Goal: Task Accomplishment & Management: Complete application form

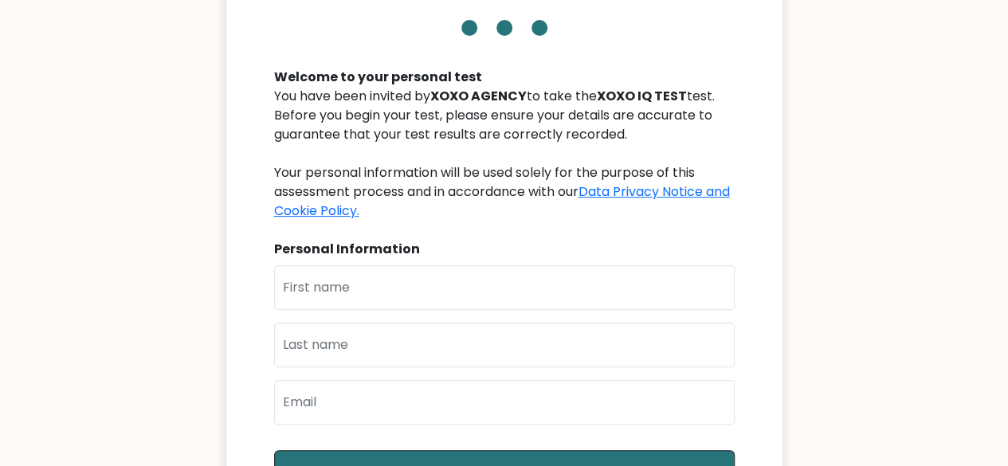
scroll to position [159, 0]
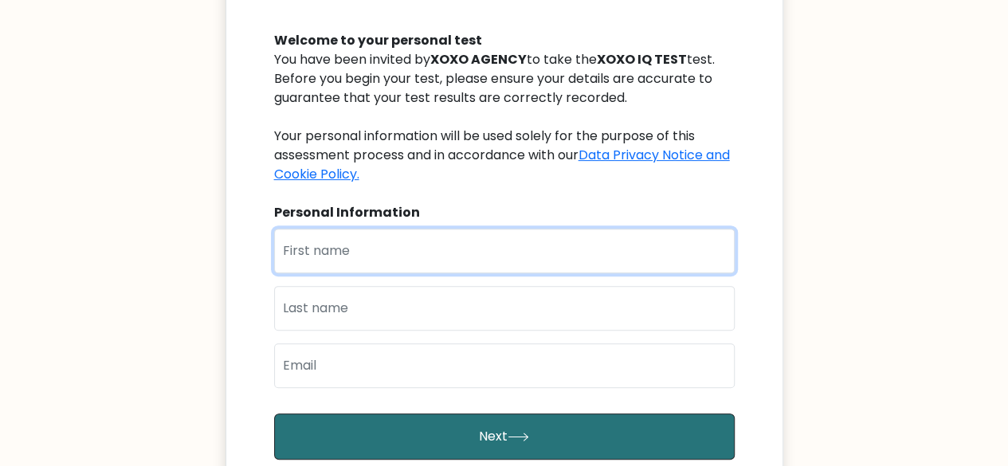
click at [547, 248] on input "text" at bounding box center [504, 251] width 461 height 45
type input "[PERSON_NAME]"
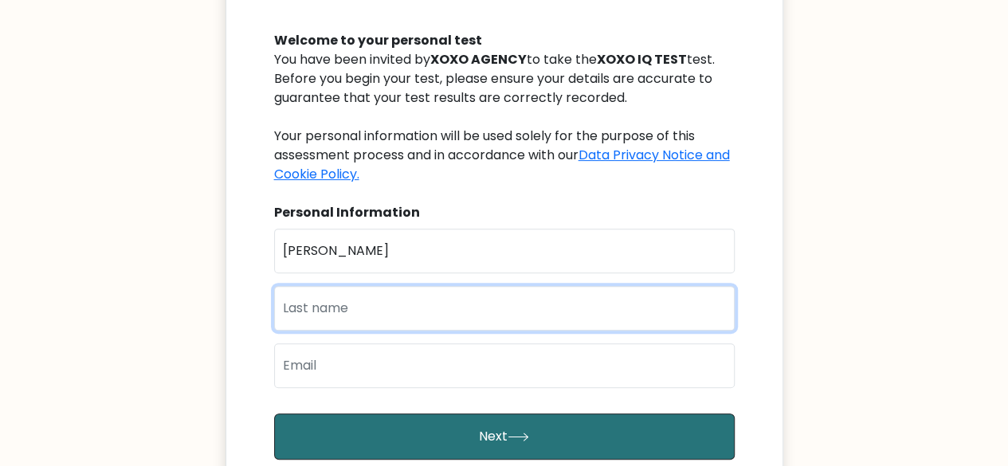
click at [409, 313] on input "text" at bounding box center [504, 308] width 461 height 45
type input "Atajar"
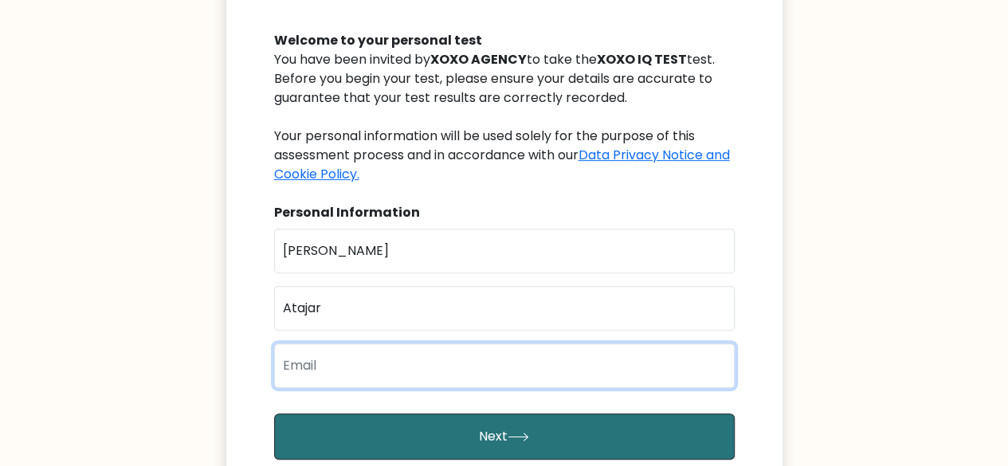
click at [387, 368] on input "email" at bounding box center [504, 366] width 461 height 45
type input "solatajar.bdm@gmail.com"
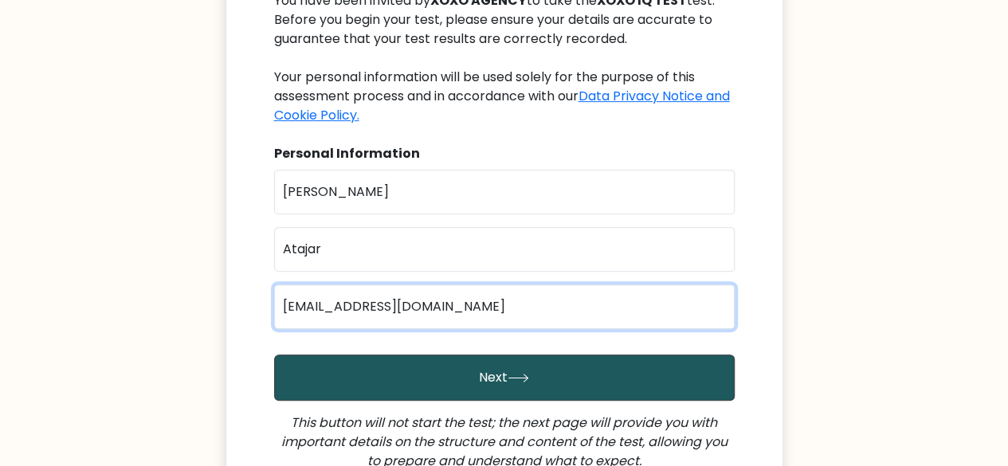
scroll to position [239, 0]
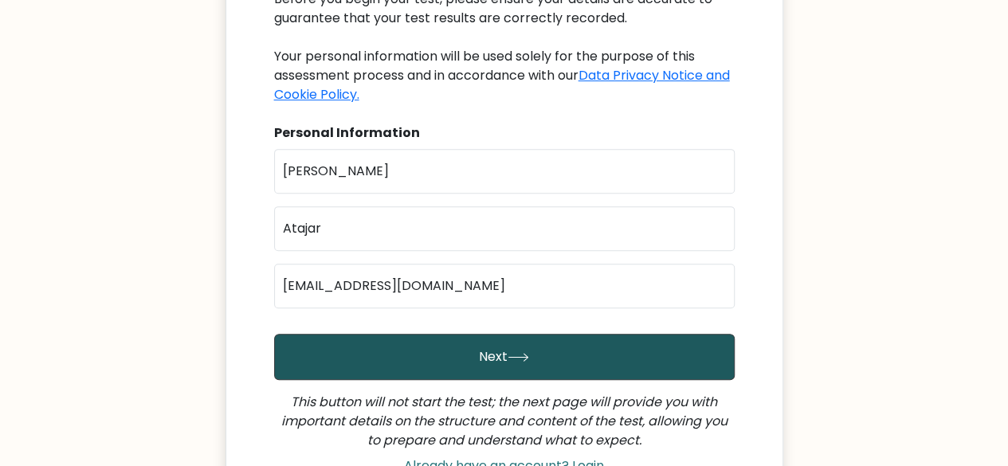
click at [545, 354] on button "Next" at bounding box center [504, 357] width 461 height 46
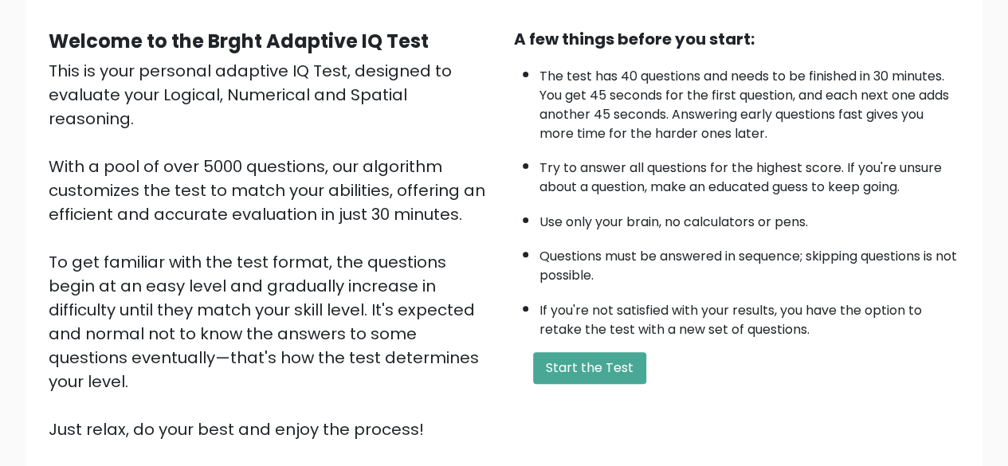
scroll to position [159, 0]
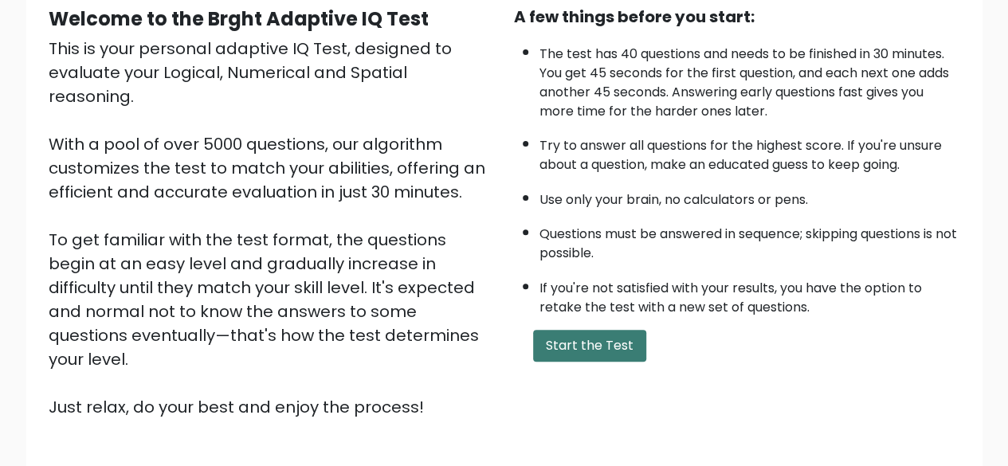
click at [638, 345] on button "Start the Test" at bounding box center [589, 346] width 113 height 32
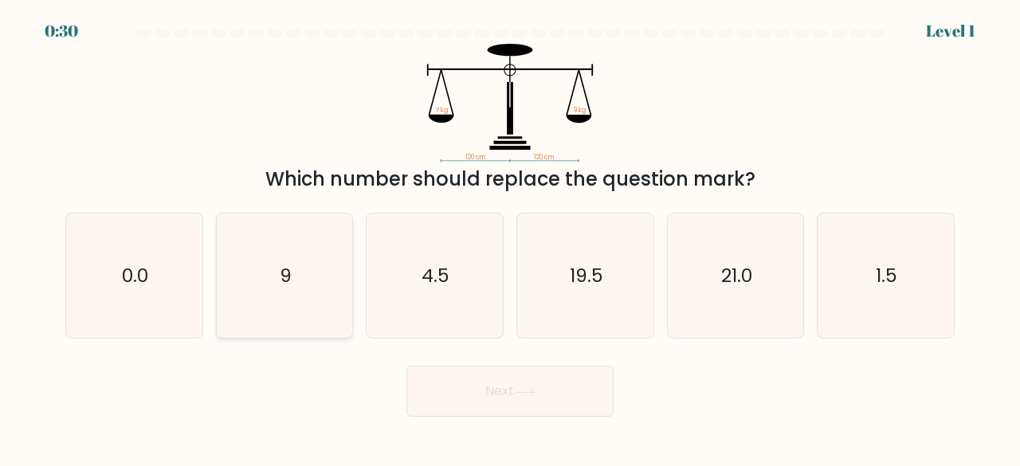
click at [313, 297] on icon "9" at bounding box center [284, 276] width 125 height 125
click at [510, 238] on input "b. 9" at bounding box center [510, 236] width 1 height 4
radio input "true"
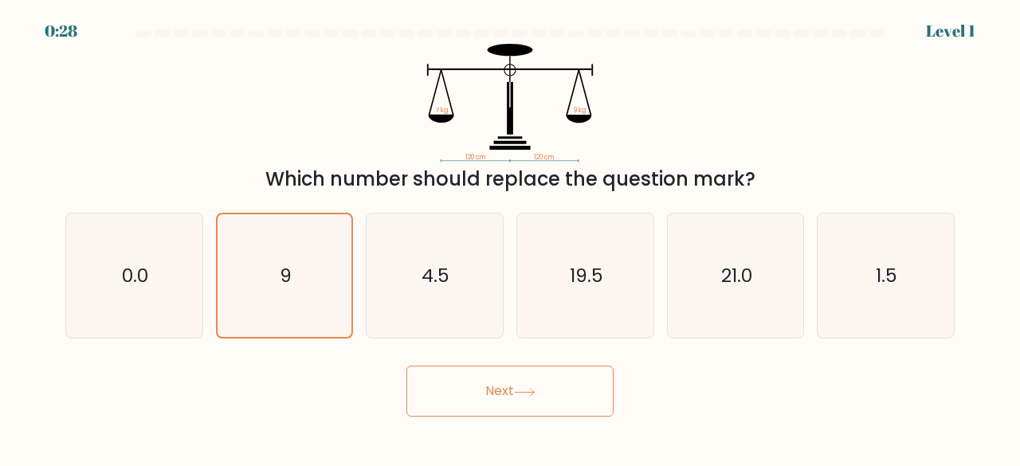
click at [518, 382] on button "Next" at bounding box center [510, 391] width 207 height 51
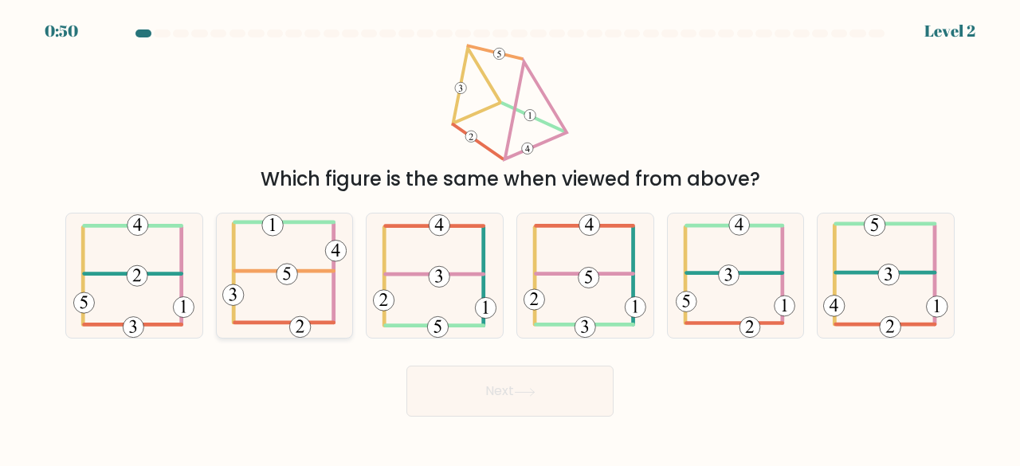
click at [279, 283] on icon at bounding box center [284, 276] width 125 height 125
click at [510, 238] on input "b." at bounding box center [510, 236] width 1 height 4
radio input "true"
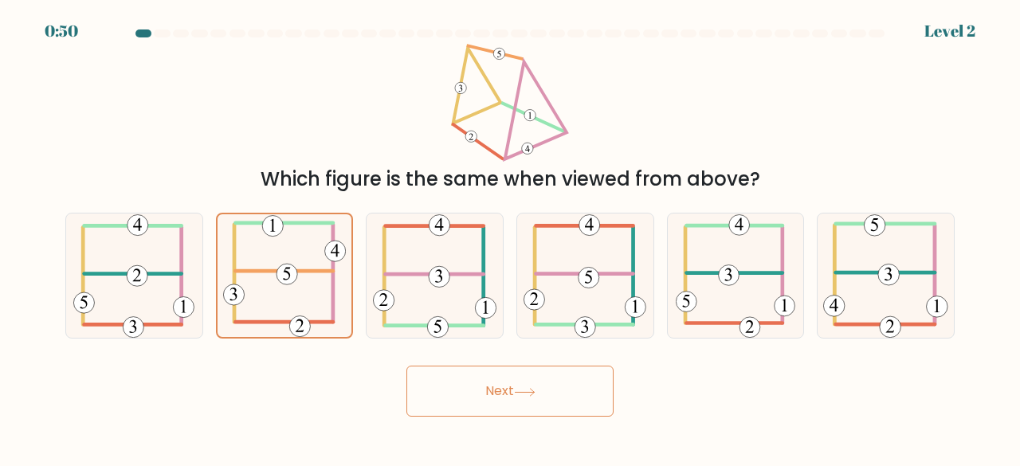
click at [518, 398] on button "Next" at bounding box center [510, 391] width 207 height 51
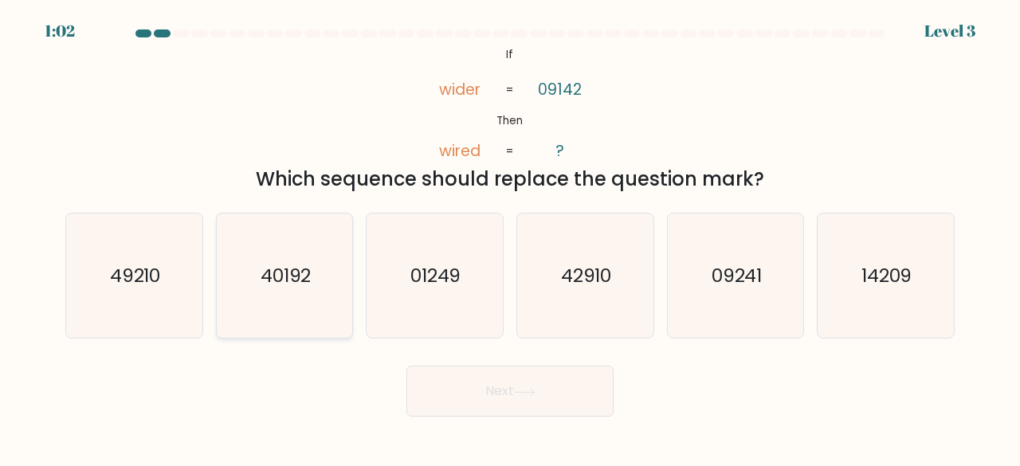
click at [308, 265] on text "40192" at bounding box center [286, 275] width 51 height 26
click at [510, 238] on input "b. 40192" at bounding box center [510, 236] width 1 height 4
radio input "true"
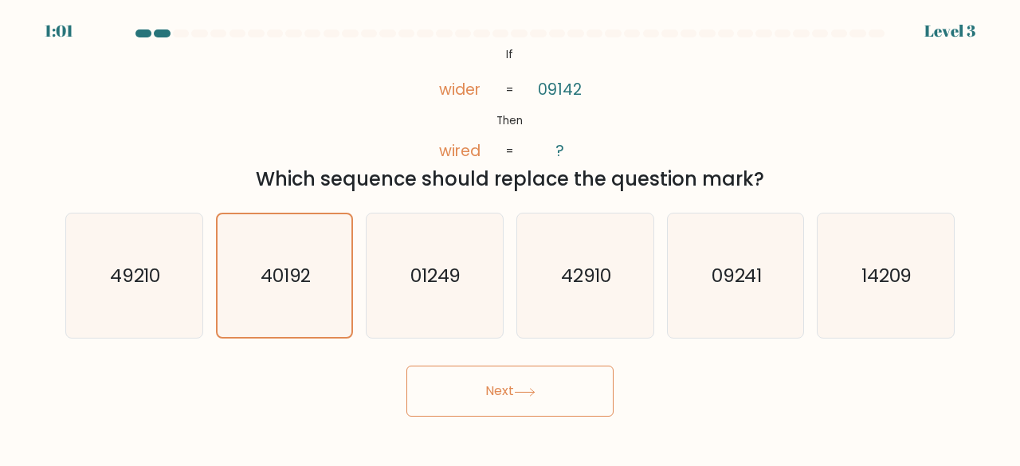
click at [517, 398] on button "Next" at bounding box center [510, 391] width 207 height 51
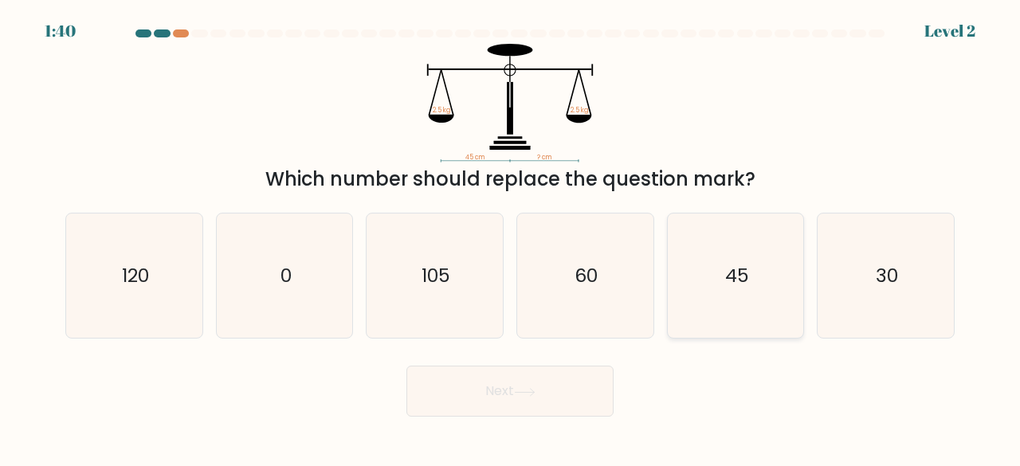
click at [727, 281] on text "45" at bounding box center [737, 275] width 24 height 26
click at [511, 238] on input "e. 45" at bounding box center [510, 236] width 1 height 4
radio input "true"
click at [573, 394] on button "Next" at bounding box center [510, 391] width 207 height 51
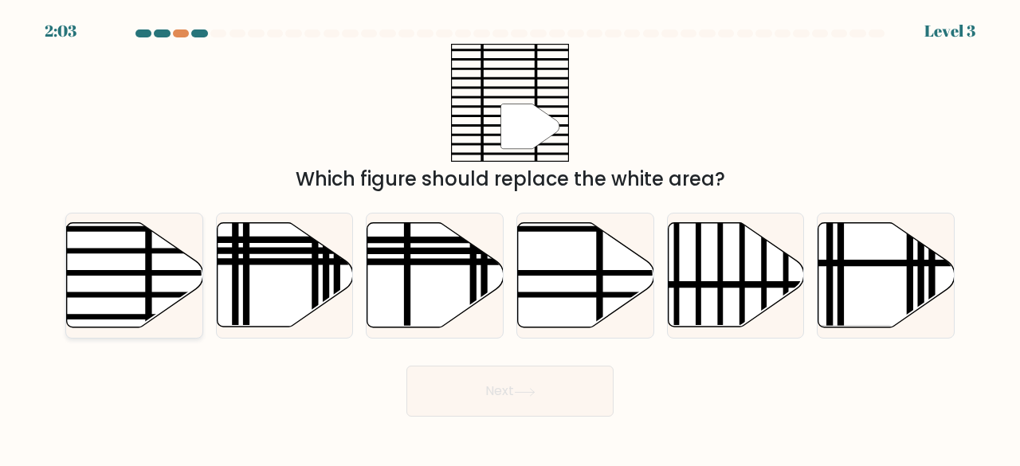
click at [148, 265] on line at bounding box center [148, 221] width 0 height 274
click at [510, 238] on input "a." at bounding box center [510, 236] width 1 height 4
radio input "true"
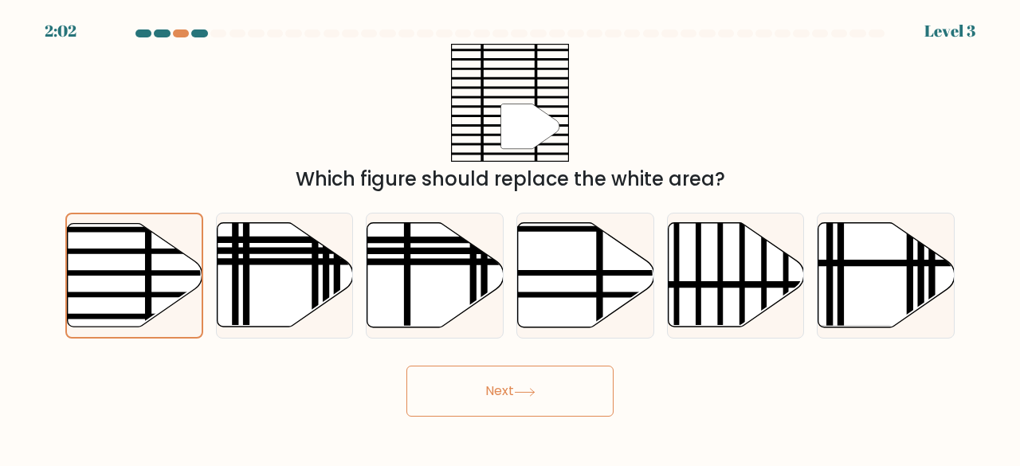
click at [465, 403] on button "Next" at bounding box center [510, 391] width 207 height 51
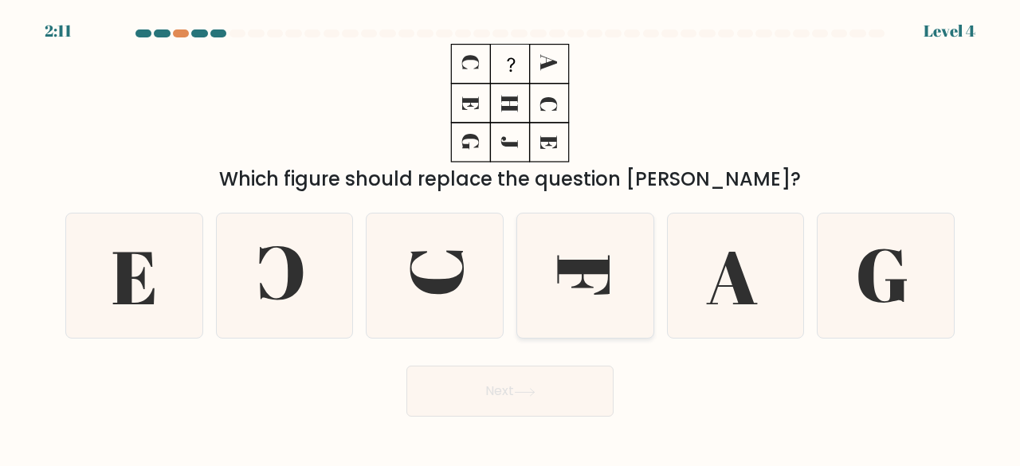
click at [574, 281] on icon at bounding box center [585, 276] width 125 height 125
click at [511, 238] on input "d." at bounding box center [510, 236] width 1 height 4
radio input "true"
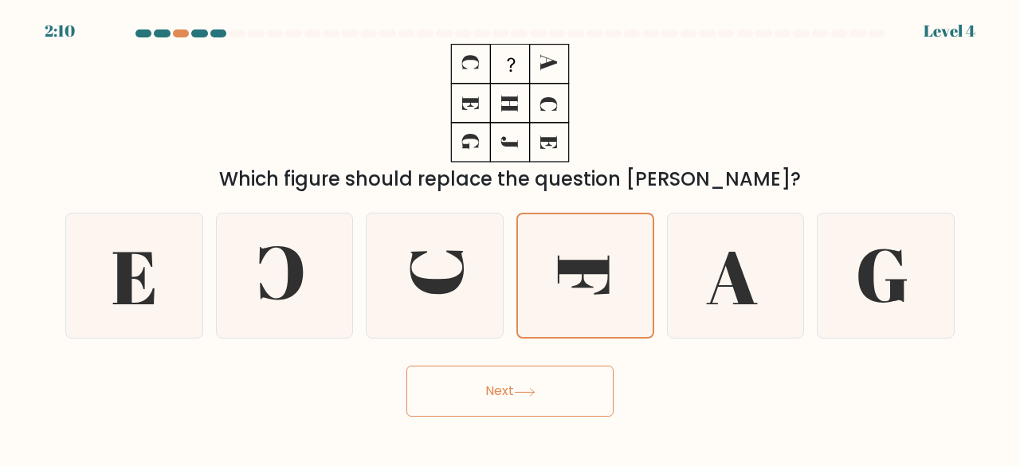
click at [556, 404] on button "Next" at bounding box center [510, 391] width 207 height 51
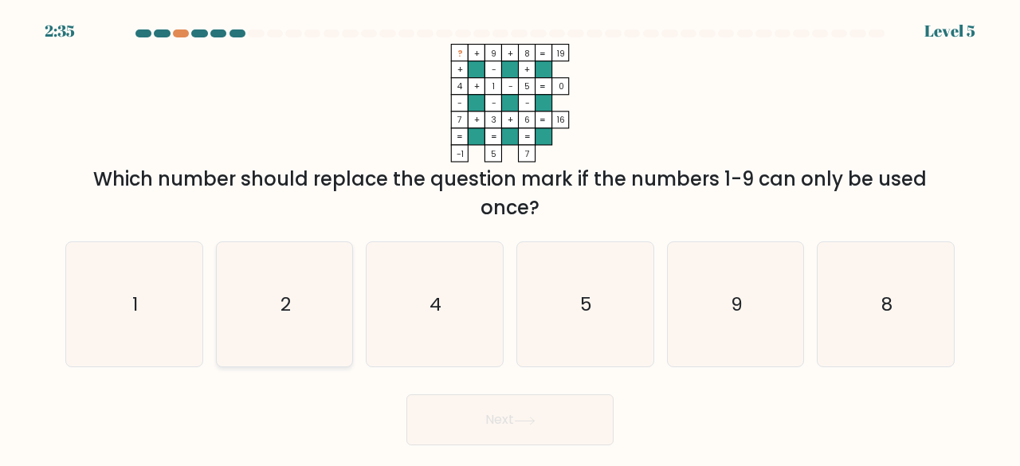
click at [309, 306] on icon "2" at bounding box center [284, 304] width 125 height 125
click at [510, 238] on input "b. 2" at bounding box center [510, 236] width 1 height 4
radio input "true"
click at [560, 427] on button "Next" at bounding box center [510, 420] width 207 height 51
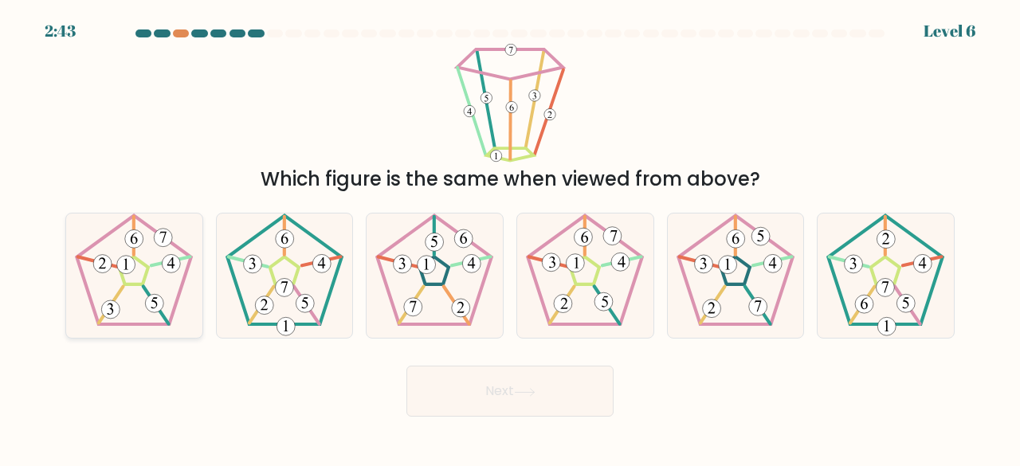
click at [123, 262] on 552 at bounding box center [126, 265] width 18 height 18
click at [510, 238] on input "a." at bounding box center [510, 236] width 1 height 4
radio input "true"
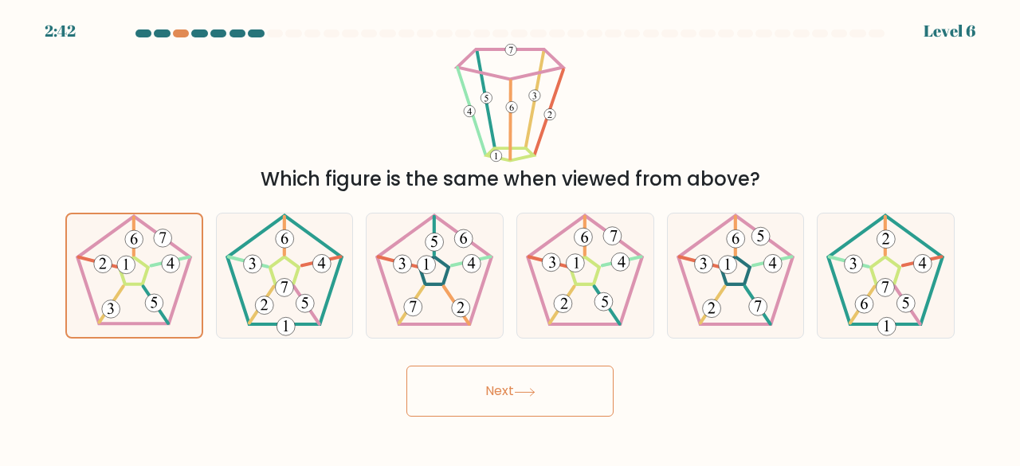
click at [544, 387] on button "Next" at bounding box center [510, 391] width 207 height 51
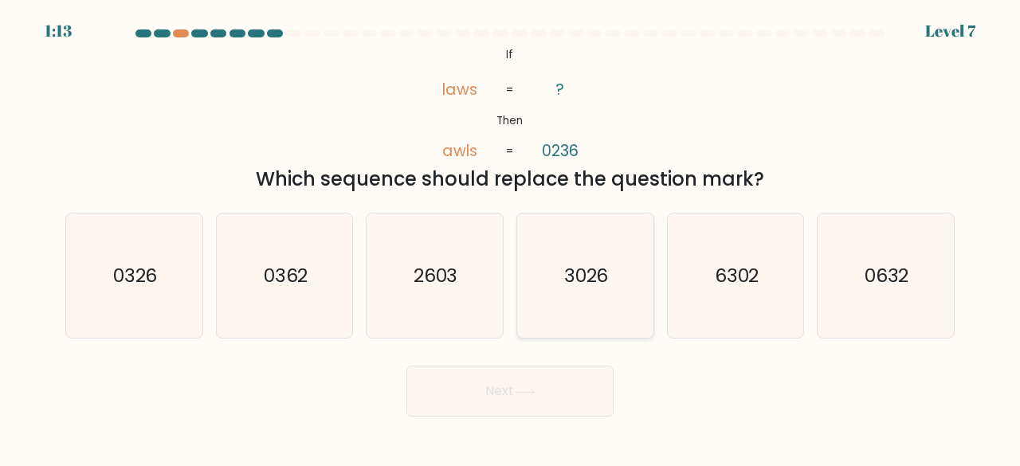
click at [580, 273] on text "3026" at bounding box center [586, 275] width 45 height 26
click at [511, 238] on input "d. 3026" at bounding box center [510, 236] width 1 height 4
radio input "true"
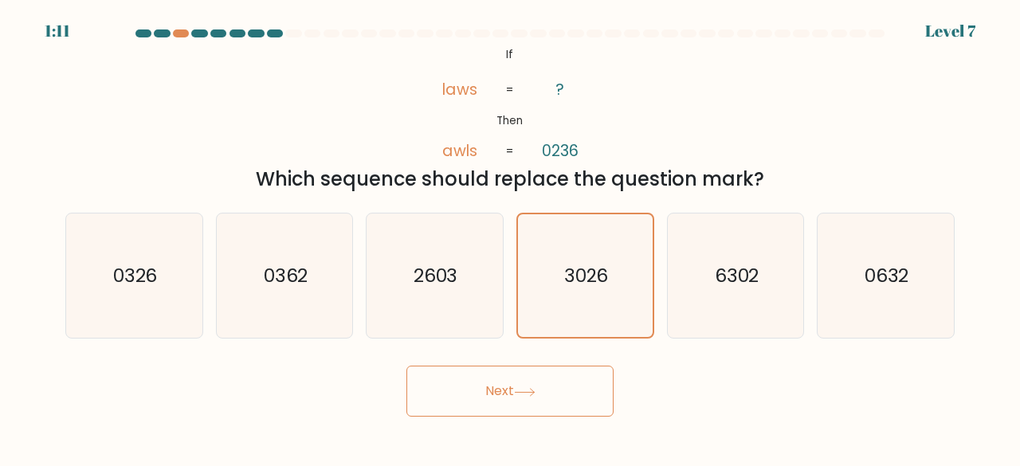
click at [572, 395] on button "Next" at bounding box center [510, 391] width 207 height 51
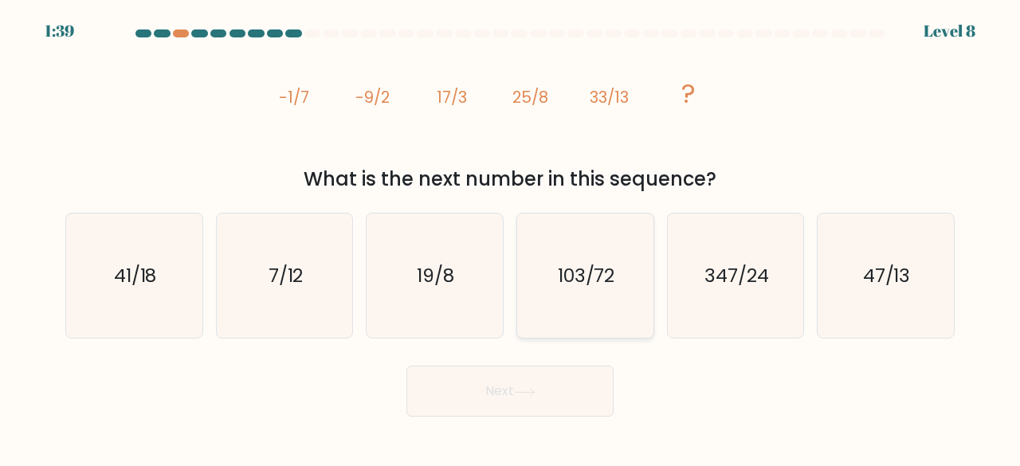
click at [620, 305] on icon "103/72" at bounding box center [585, 276] width 125 height 125
click at [511, 238] on input "d. 103/72" at bounding box center [510, 236] width 1 height 4
radio input "true"
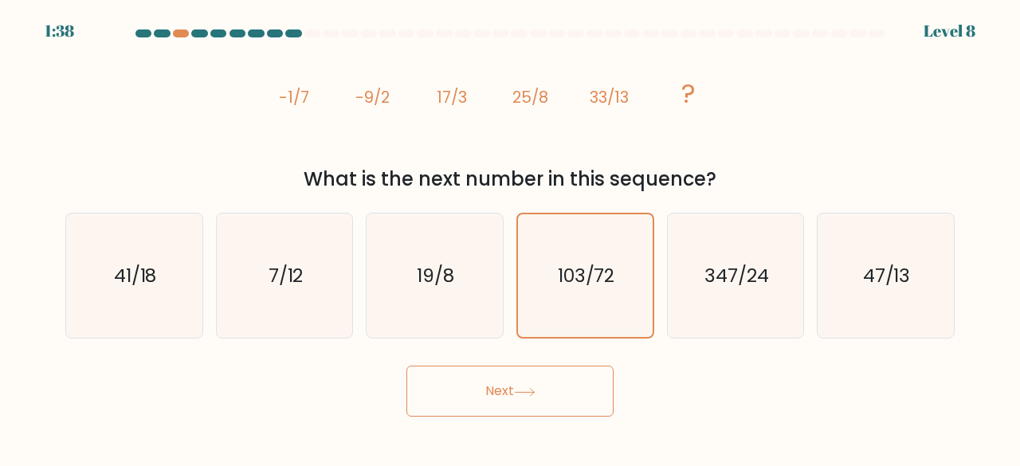
click at [576, 395] on button "Next" at bounding box center [510, 391] width 207 height 51
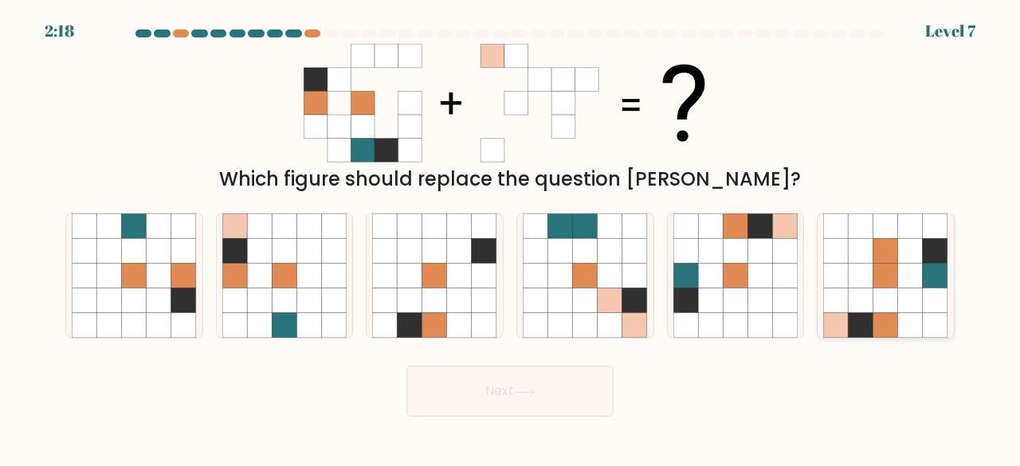
click at [913, 278] on icon at bounding box center [910, 276] width 25 height 25
click at [511, 238] on input "f." at bounding box center [510, 236] width 1 height 4
radio input "true"
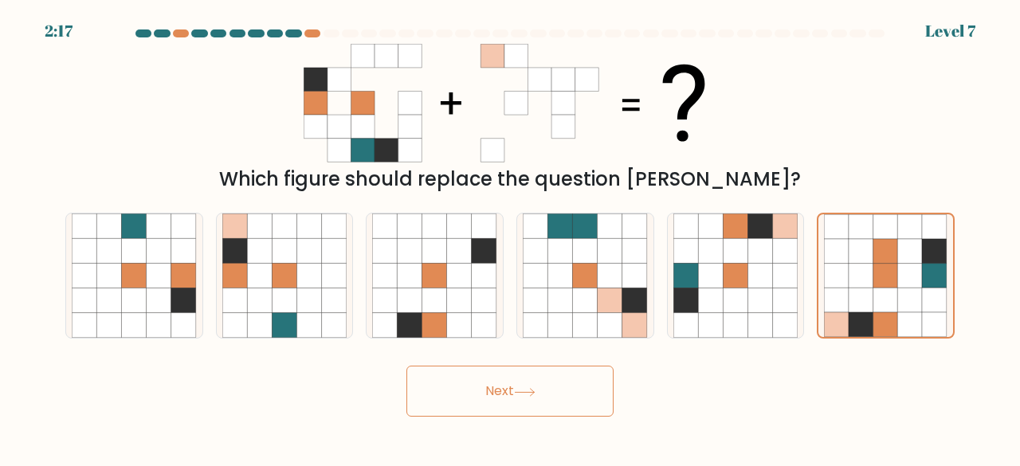
click at [574, 398] on button "Next" at bounding box center [510, 391] width 207 height 51
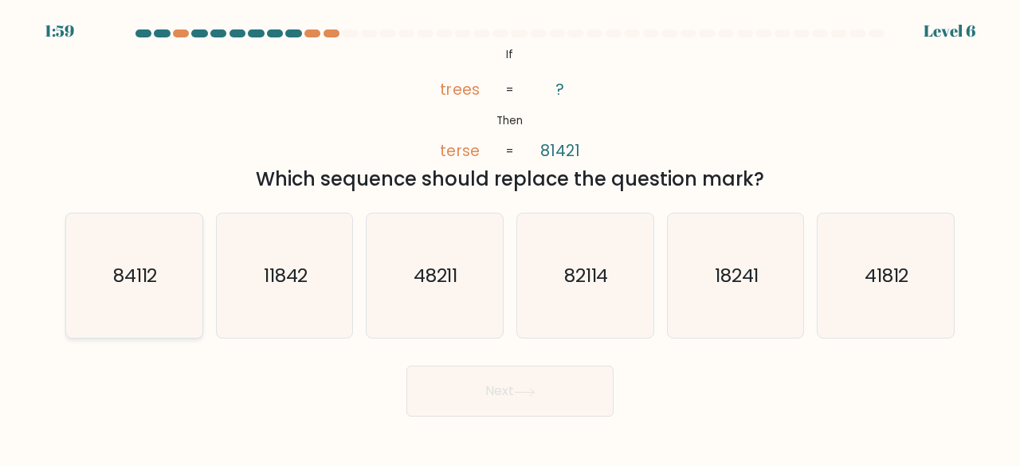
click at [149, 307] on icon "84112" at bounding box center [134, 276] width 125 height 125
click at [510, 238] on input "a. 84112" at bounding box center [510, 236] width 1 height 4
radio input "true"
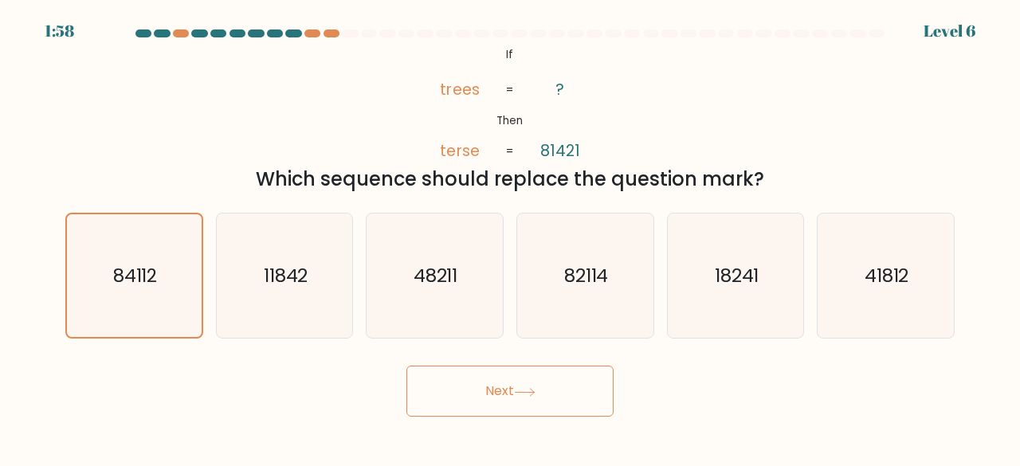
click at [543, 383] on button "Next" at bounding box center [510, 391] width 207 height 51
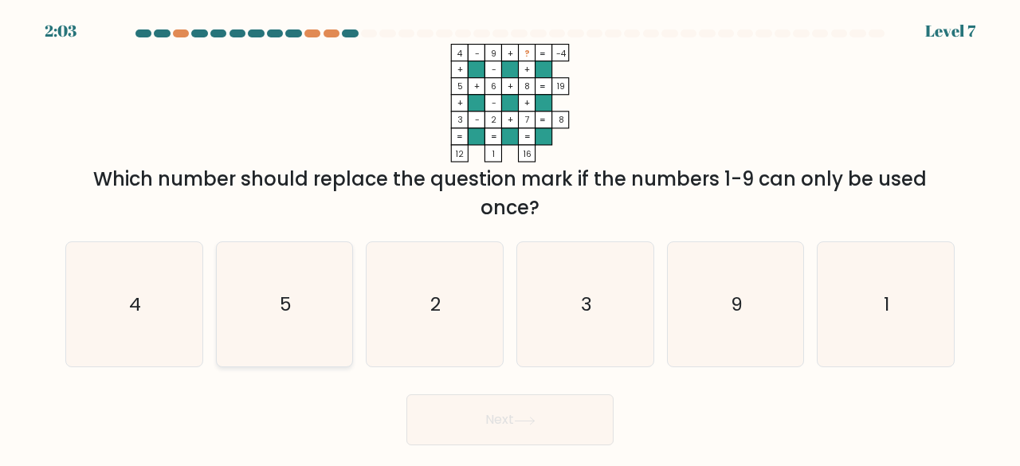
click at [324, 337] on icon "5" at bounding box center [284, 304] width 125 height 125
click at [510, 238] on input "b. 5" at bounding box center [510, 236] width 1 height 4
radio input "true"
click at [435, 401] on button "Next" at bounding box center [510, 420] width 207 height 51
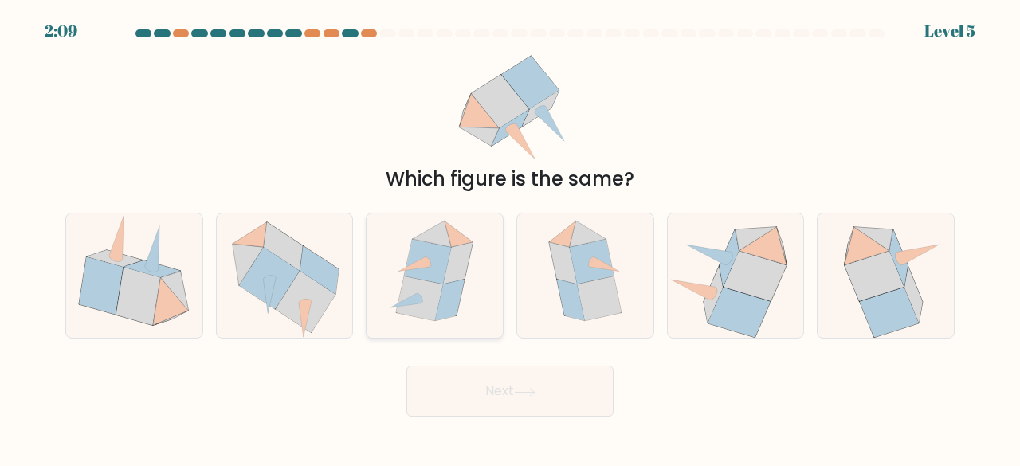
click at [464, 301] on icon at bounding box center [435, 276] width 108 height 125
click at [510, 238] on input "c." at bounding box center [510, 236] width 1 height 4
radio input "true"
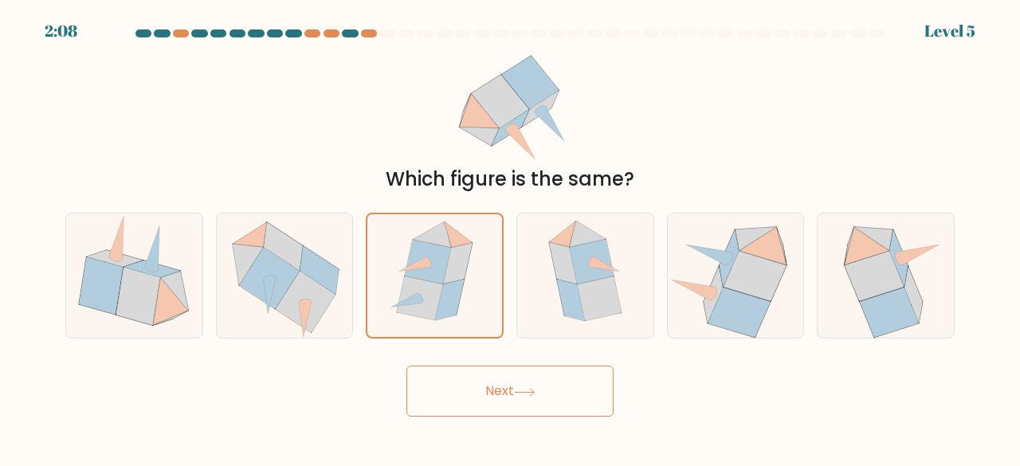
click at [534, 386] on button "Next" at bounding box center [510, 391] width 207 height 51
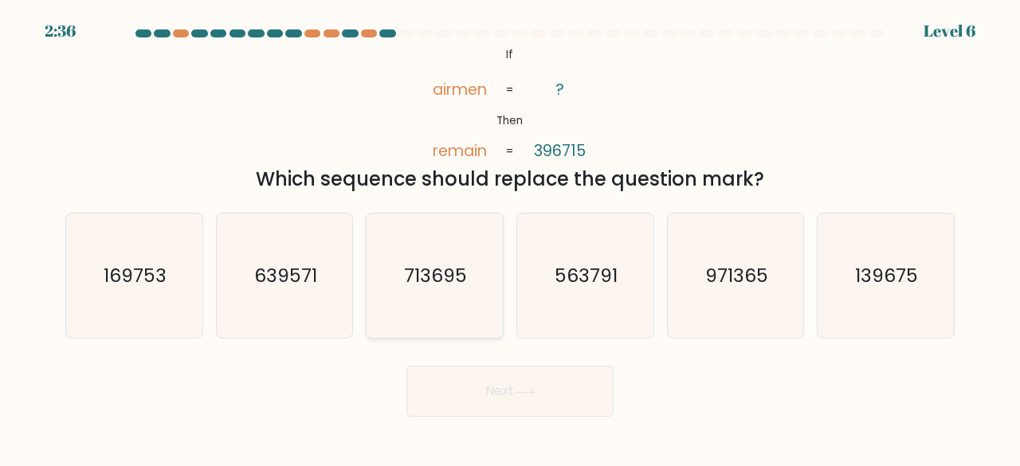
click at [456, 316] on icon "713695" at bounding box center [434, 276] width 125 height 125
click at [510, 238] on input "c. 713695" at bounding box center [510, 236] width 1 height 4
radio input "true"
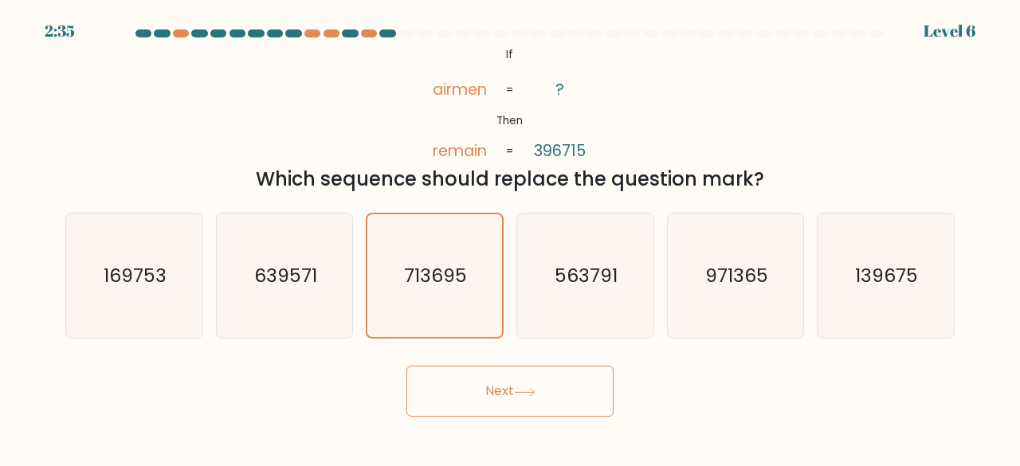
click at [537, 397] on button "Next" at bounding box center [510, 391] width 207 height 51
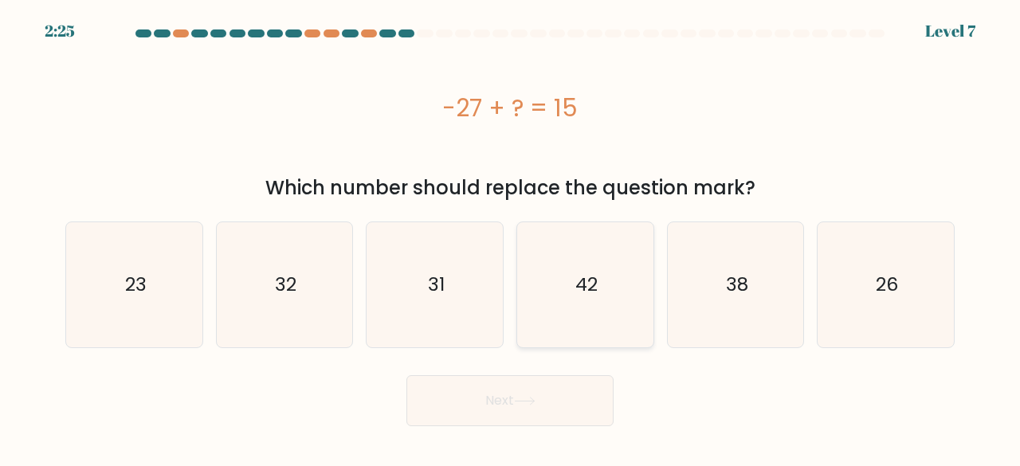
click at [584, 297] on text "42" at bounding box center [587, 285] width 22 height 26
click at [511, 238] on input "d. 42" at bounding box center [510, 236] width 1 height 4
radio input "true"
click at [584, 387] on button "Next" at bounding box center [510, 400] width 207 height 51
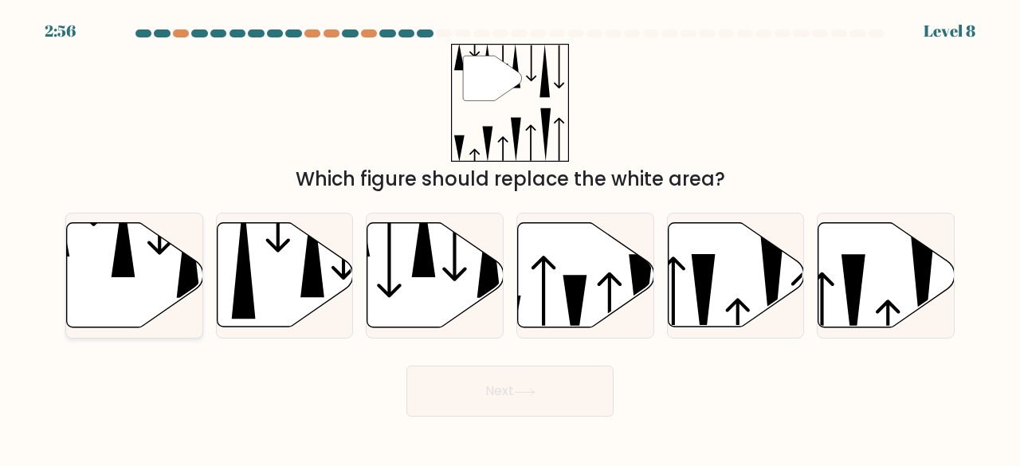
click at [80, 277] on icon at bounding box center [135, 275] width 136 height 104
click at [510, 238] on input "a." at bounding box center [510, 236] width 1 height 4
radio input "true"
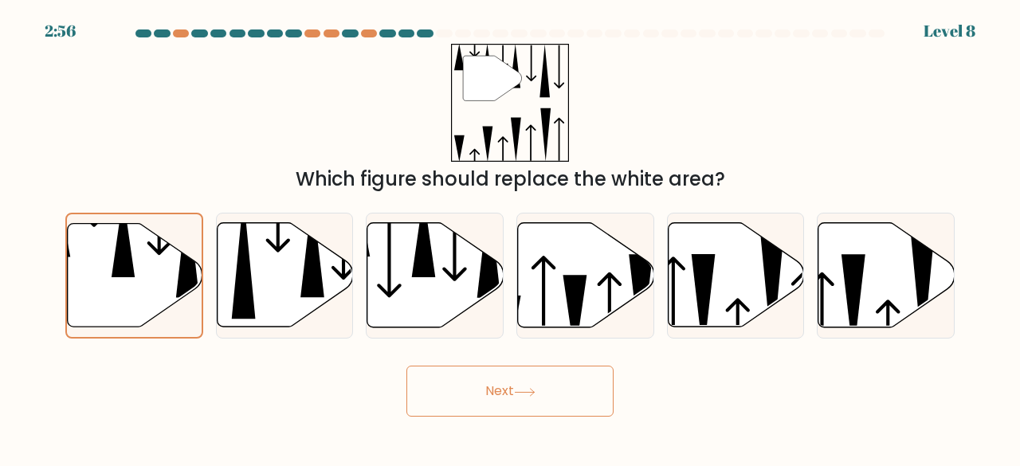
click at [515, 387] on button "Next" at bounding box center [510, 391] width 207 height 51
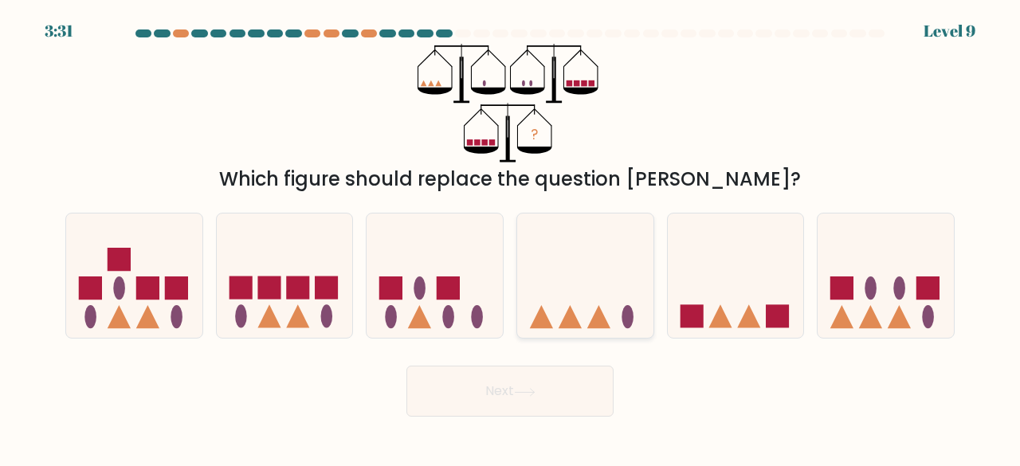
click at [576, 297] on icon at bounding box center [585, 275] width 136 height 112
click at [511, 238] on input "d." at bounding box center [510, 236] width 1 height 4
radio input "true"
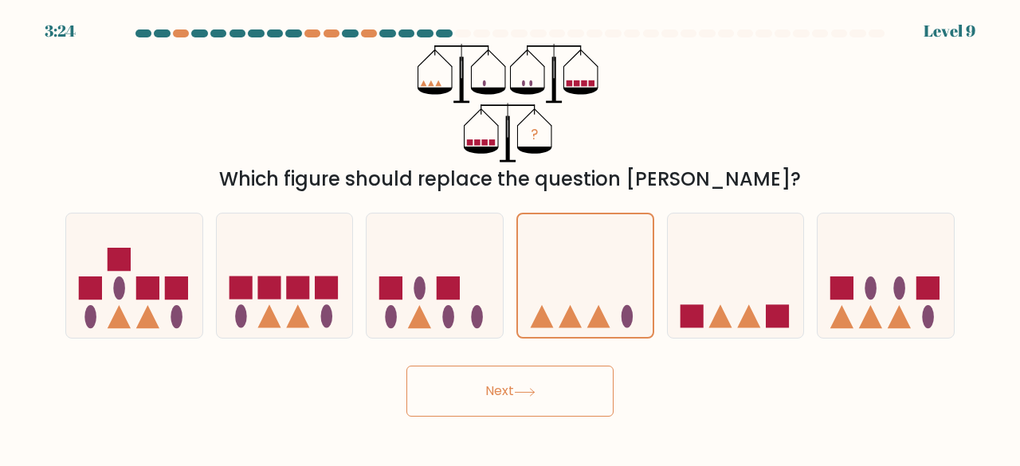
click at [543, 396] on button "Next" at bounding box center [510, 391] width 207 height 51
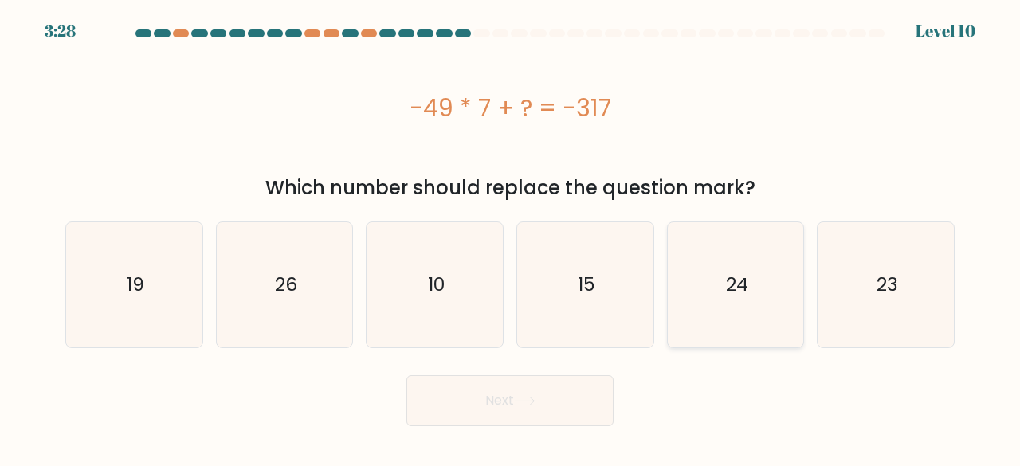
click at [773, 331] on icon "24" at bounding box center [736, 284] width 125 height 125
click at [511, 238] on input "e. 24" at bounding box center [510, 236] width 1 height 4
radio input "true"
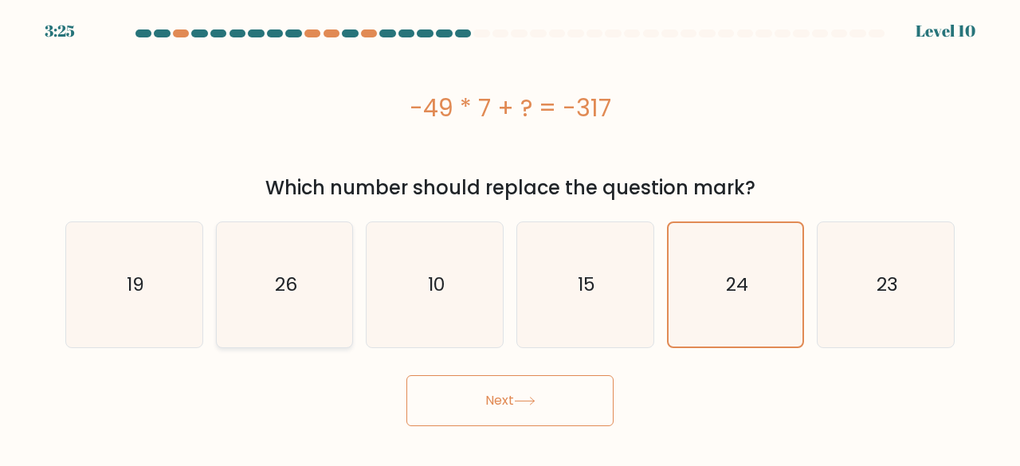
click at [330, 306] on icon "26" at bounding box center [284, 284] width 125 height 125
click at [510, 238] on input "b. 26" at bounding box center [510, 236] width 1 height 4
radio input "true"
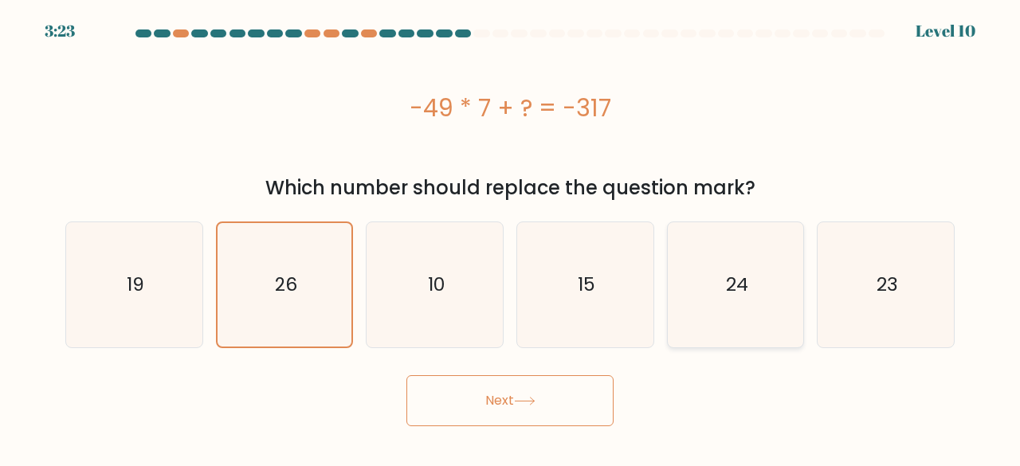
click at [761, 288] on icon "24" at bounding box center [736, 284] width 125 height 125
click at [511, 238] on input "e. 24" at bounding box center [510, 236] width 1 height 4
radio input "true"
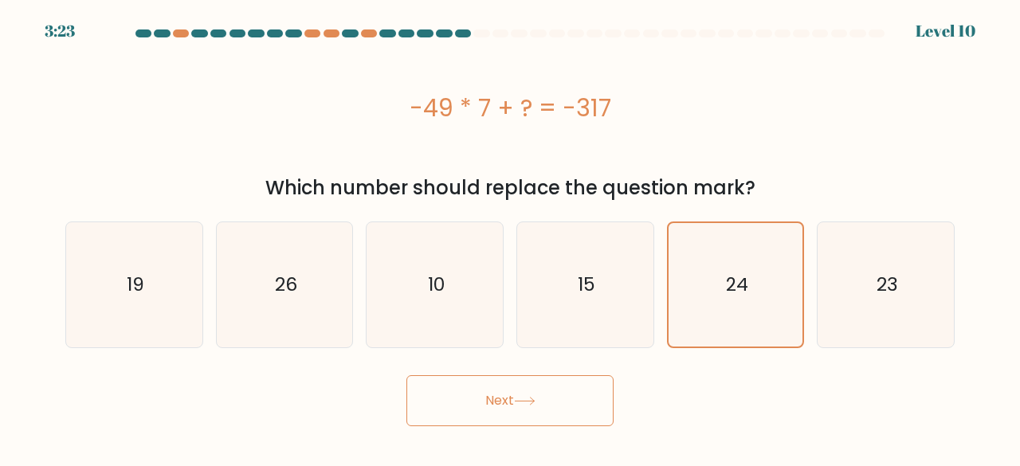
click at [582, 400] on button "Next" at bounding box center [510, 400] width 207 height 51
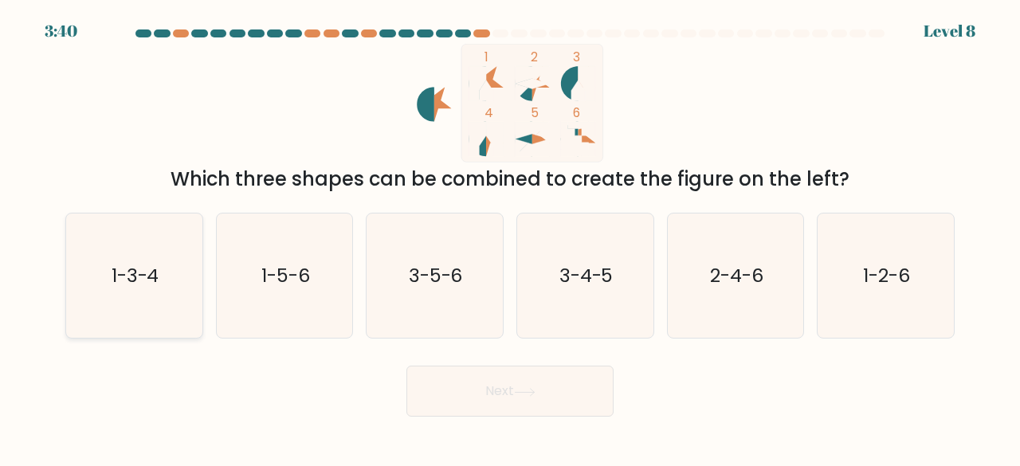
click at [171, 301] on icon "1-3-4" at bounding box center [134, 276] width 125 height 125
click at [510, 238] on input "a. 1-3-4" at bounding box center [510, 236] width 1 height 4
radio input "true"
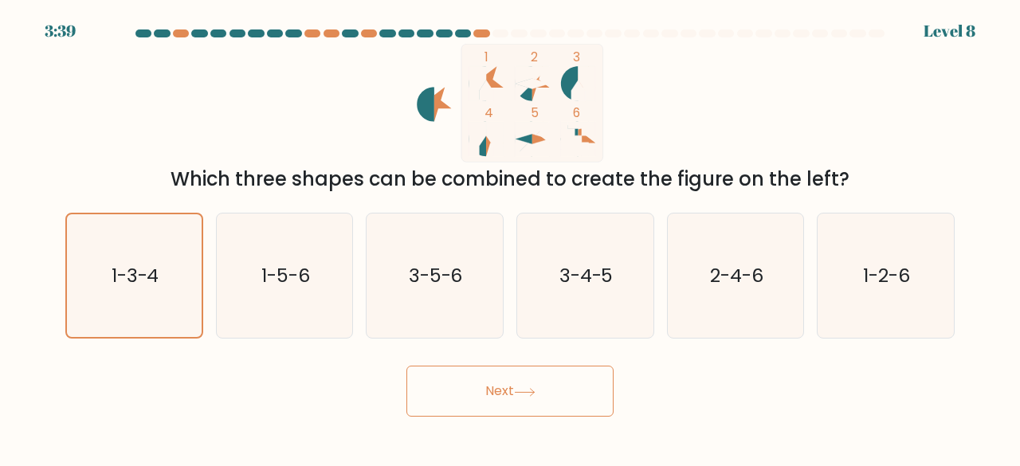
click at [510, 391] on button "Next" at bounding box center [510, 391] width 207 height 51
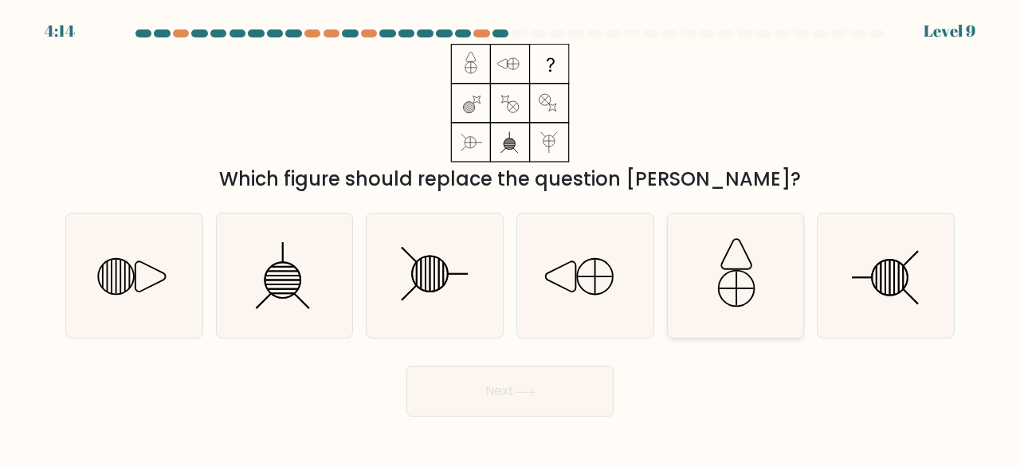
click at [730, 278] on icon at bounding box center [736, 276] width 125 height 125
click at [511, 238] on input "e." at bounding box center [510, 236] width 1 height 4
radio input "true"
click at [536, 414] on button "Next" at bounding box center [510, 391] width 207 height 51
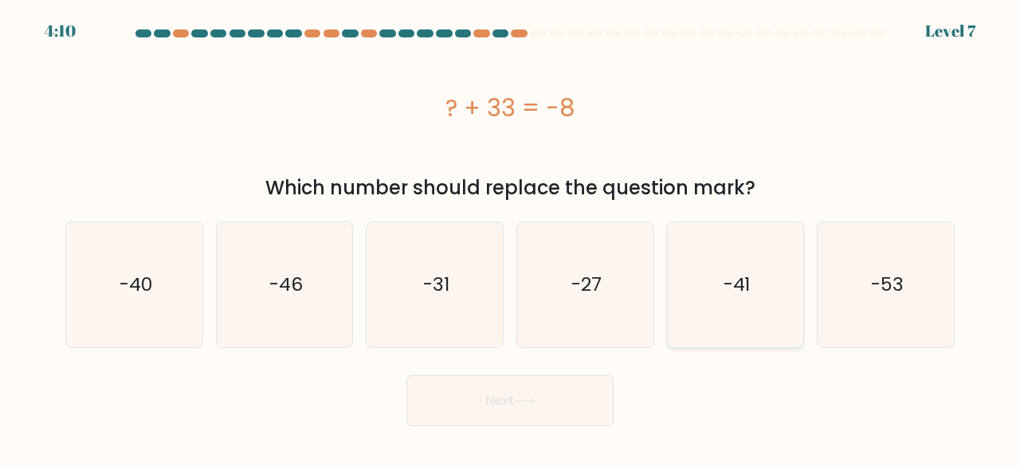
click at [744, 283] on text "-41" at bounding box center [737, 285] width 27 height 26
click at [511, 238] on input "e. -41" at bounding box center [510, 236] width 1 height 4
radio input "true"
click at [556, 386] on button "Next" at bounding box center [510, 400] width 207 height 51
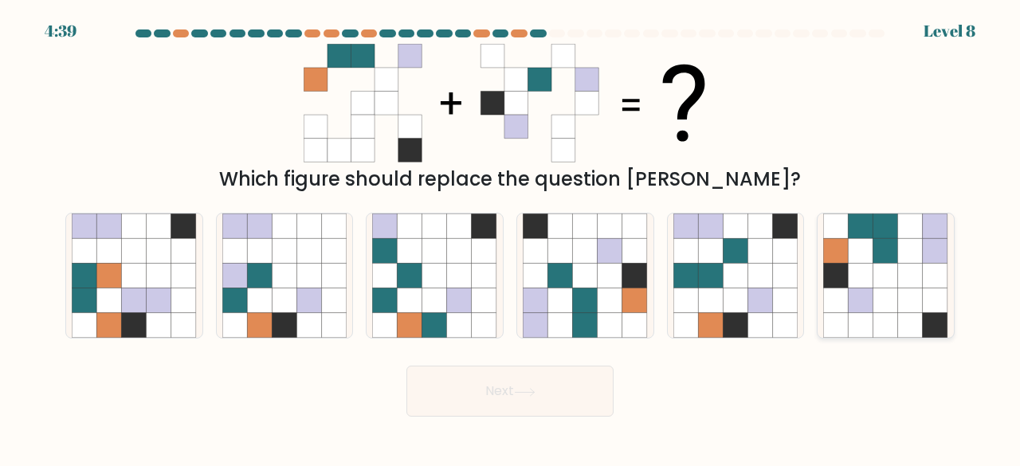
click at [894, 311] on icon at bounding box center [886, 301] width 25 height 25
click at [511, 238] on input "f." at bounding box center [510, 236] width 1 height 4
radio input "true"
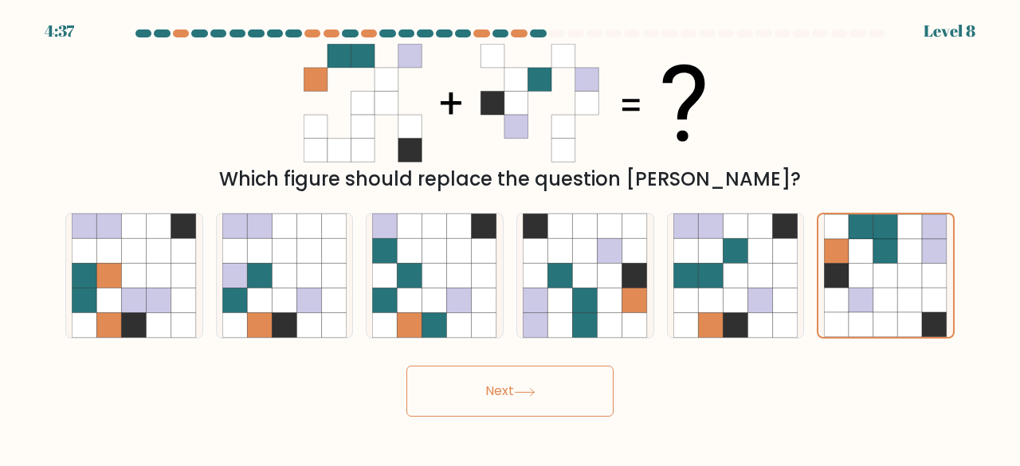
click at [509, 388] on button "Next" at bounding box center [510, 391] width 207 height 51
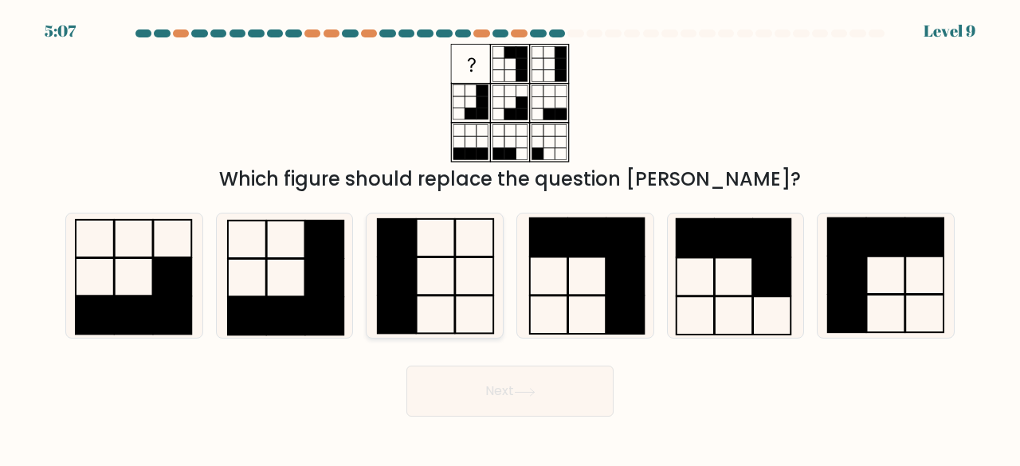
click at [461, 263] on icon at bounding box center [434, 276] width 125 height 125
click at [510, 238] on input "c." at bounding box center [510, 236] width 1 height 4
radio input "true"
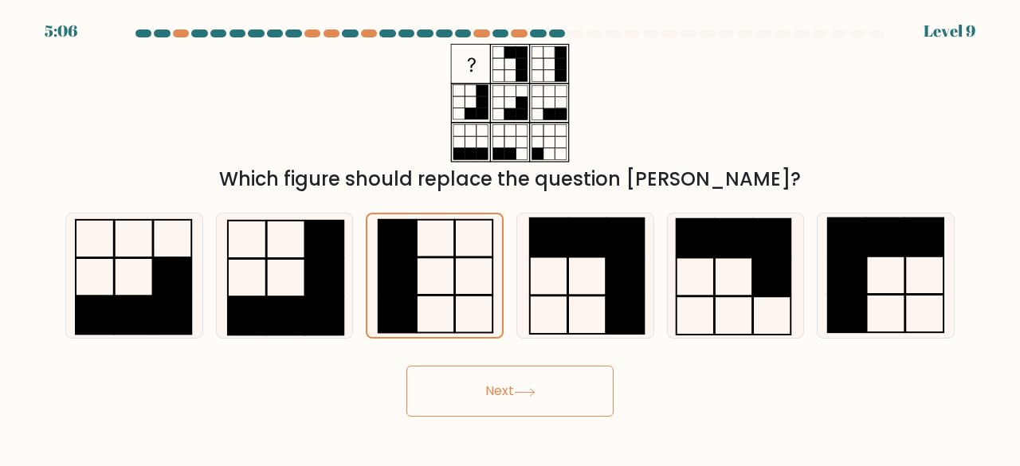
click at [445, 380] on button "Next" at bounding box center [510, 391] width 207 height 51
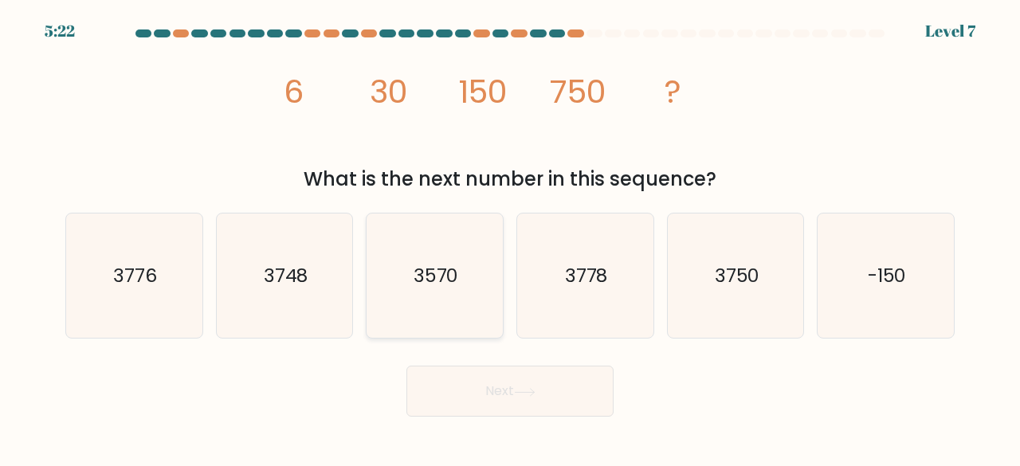
click at [412, 305] on icon "3570" at bounding box center [434, 276] width 125 height 125
click at [510, 238] on input "c. 3570" at bounding box center [510, 236] width 1 height 4
radio input "true"
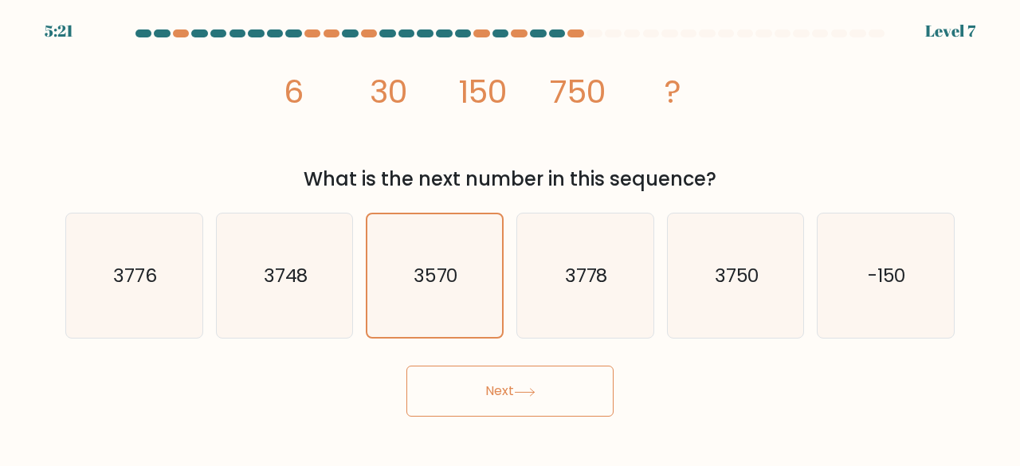
click at [463, 390] on button "Next" at bounding box center [510, 391] width 207 height 51
click at [721, 301] on icon "3750" at bounding box center [736, 276] width 125 height 125
click at [511, 238] on input "e. 3750" at bounding box center [510, 236] width 1 height 4
radio input "true"
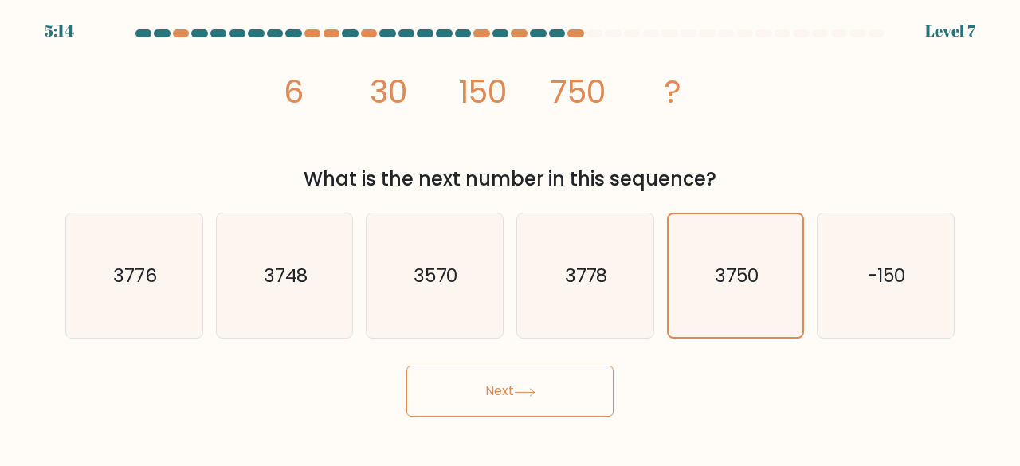
click at [556, 395] on button "Next" at bounding box center [510, 391] width 207 height 51
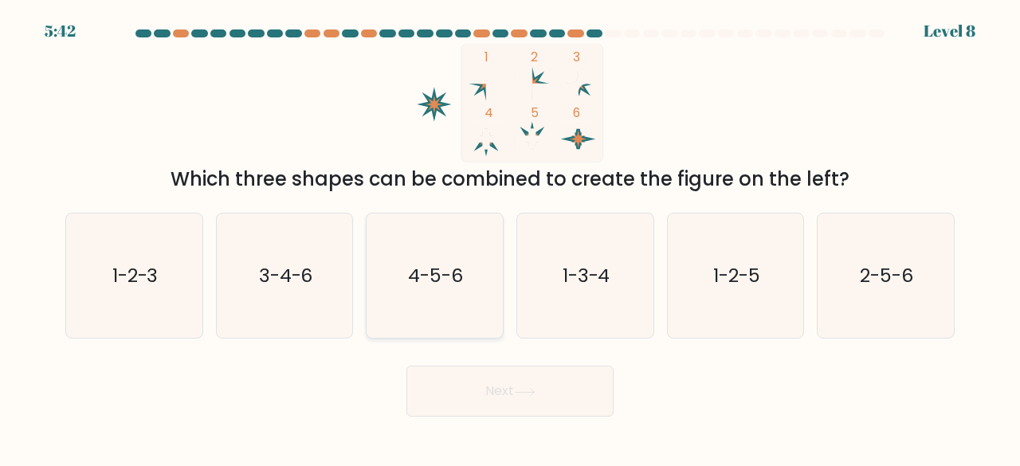
click at [470, 320] on icon "4-5-6" at bounding box center [434, 276] width 125 height 125
click at [510, 238] on input "c. 4-5-6" at bounding box center [510, 236] width 1 height 4
radio input "true"
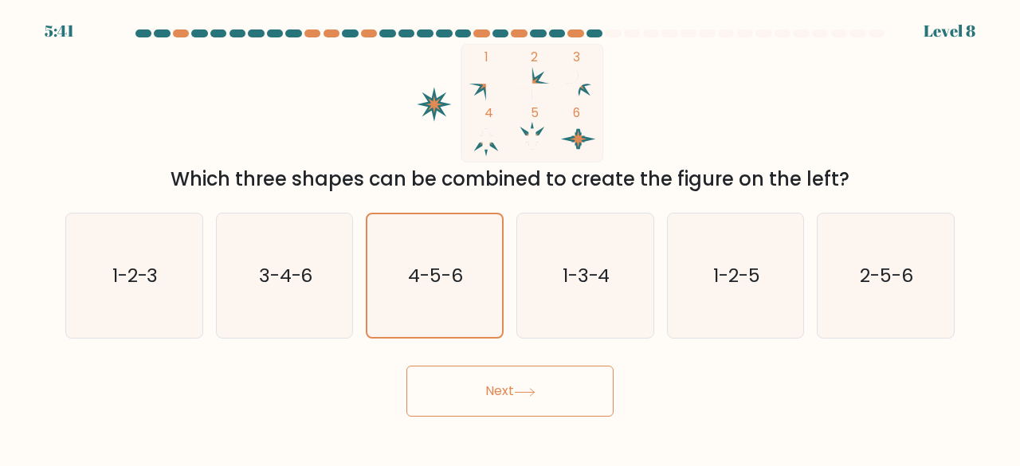
click at [509, 392] on button "Next" at bounding box center [510, 391] width 207 height 51
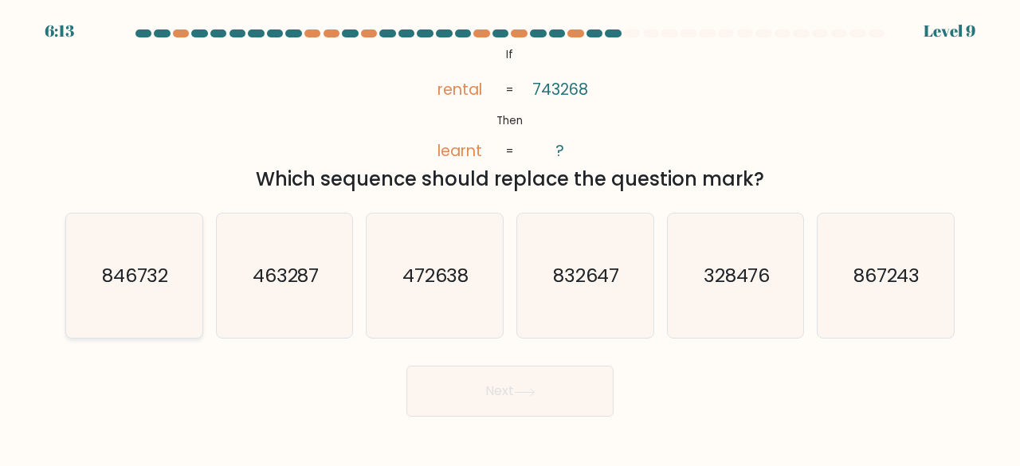
click at [151, 286] on text "846732" at bounding box center [135, 275] width 67 height 26
click at [510, 238] on input "a. 846732" at bounding box center [510, 236] width 1 height 4
radio input "true"
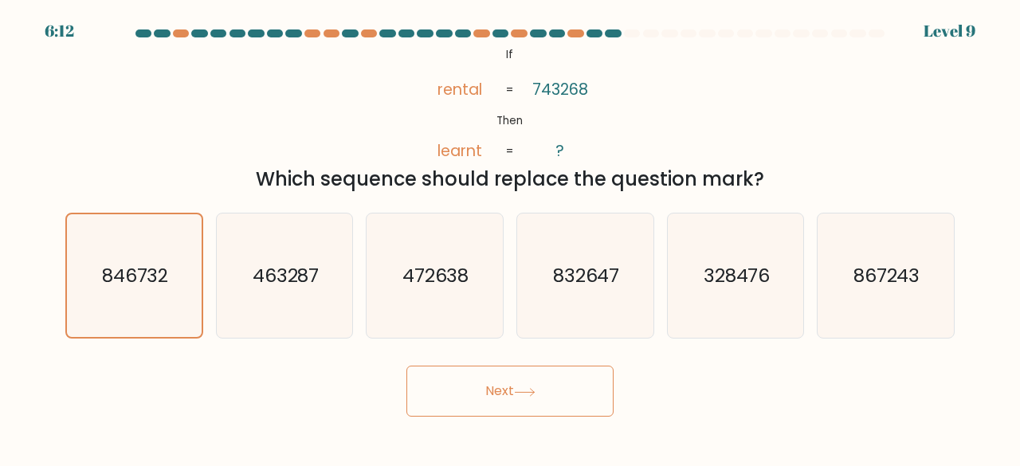
click at [546, 391] on button "Next" at bounding box center [510, 391] width 207 height 51
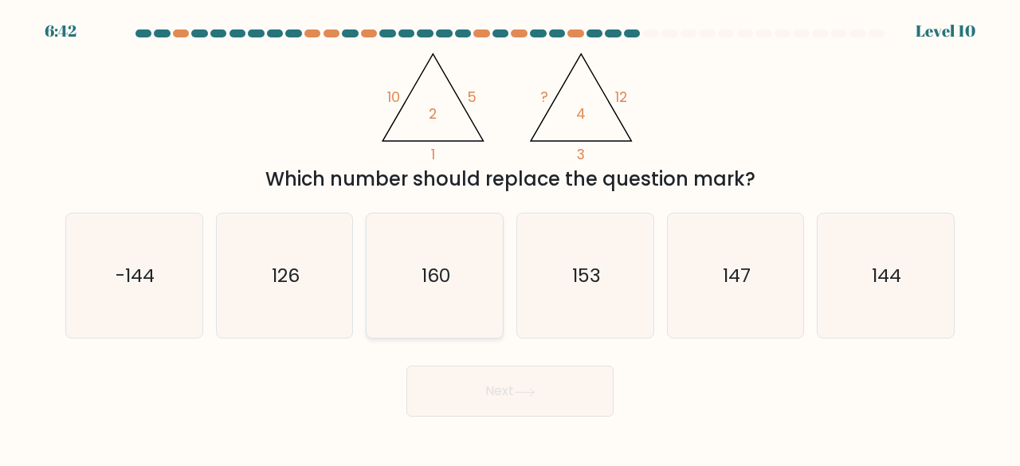
click at [407, 259] on icon "160" at bounding box center [434, 276] width 125 height 125
click at [510, 238] on input "c. 160" at bounding box center [510, 236] width 1 height 4
radio input "true"
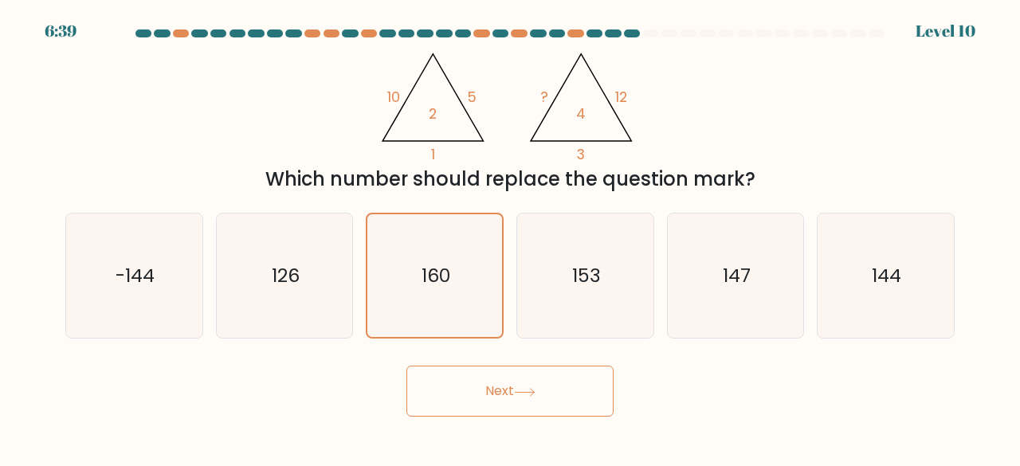
click at [470, 394] on button "Next" at bounding box center [510, 391] width 207 height 51
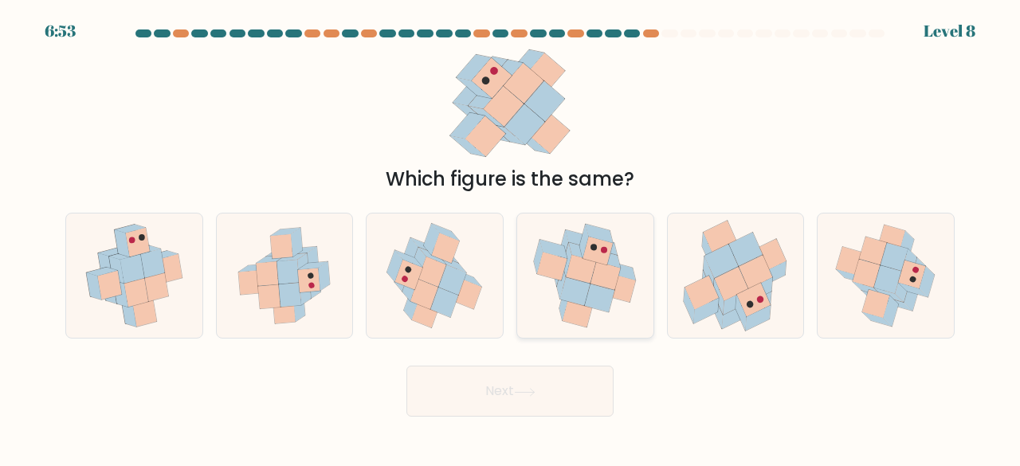
click at [592, 277] on icon at bounding box center [582, 269] width 30 height 29
click at [511, 238] on input "d." at bounding box center [510, 236] width 1 height 4
radio input "true"
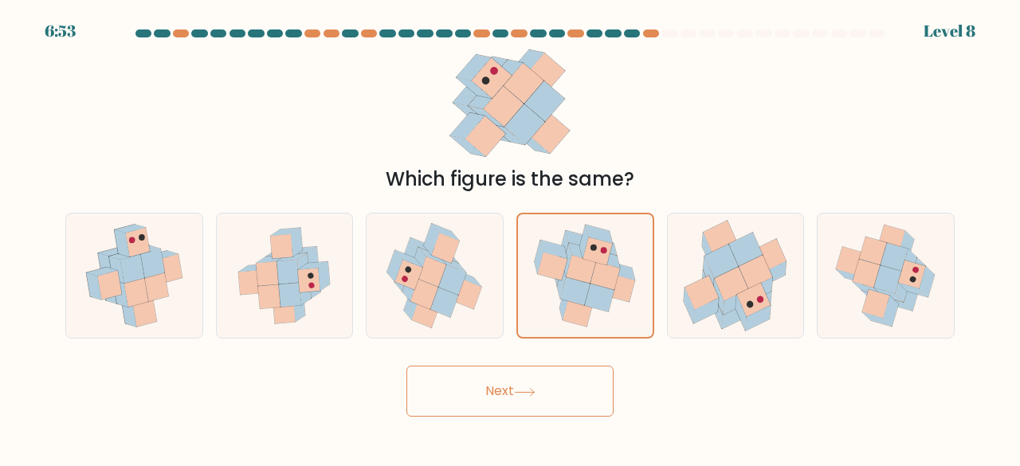
click at [547, 401] on button "Next" at bounding box center [510, 391] width 207 height 51
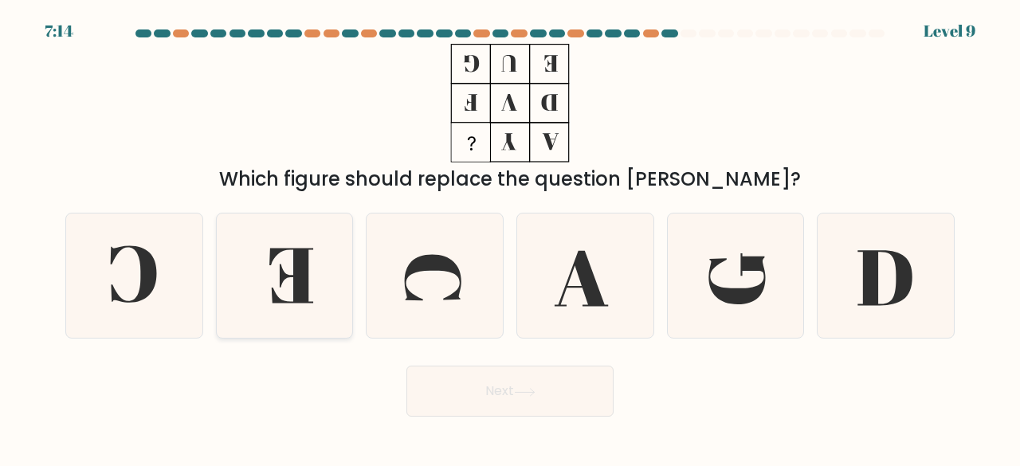
click at [290, 285] on icon at bounding box center [284, 276] width 125 height 125
click at [510, 238] on input "b." at bounding box center [510, 236] width 1 height 4
radio input "true"
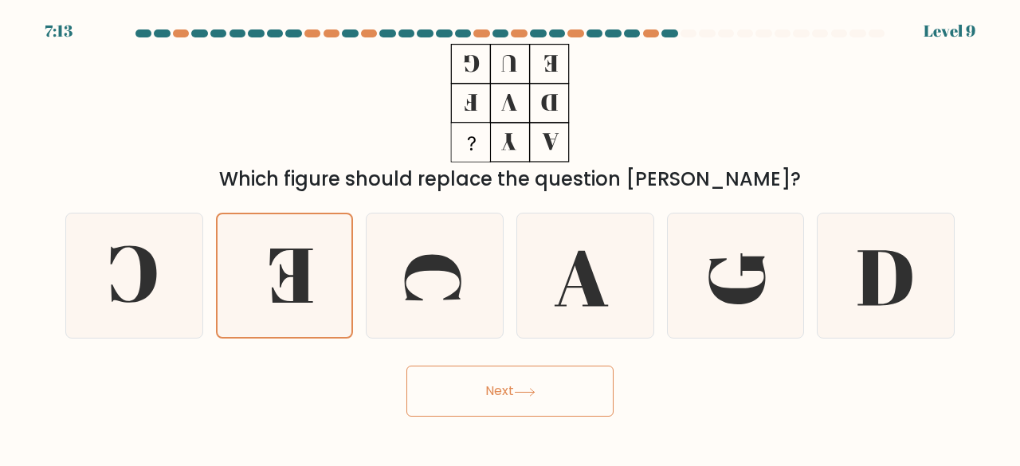
click at [522, 390] on icon at bounding box center [525, 392] width 22 height 9
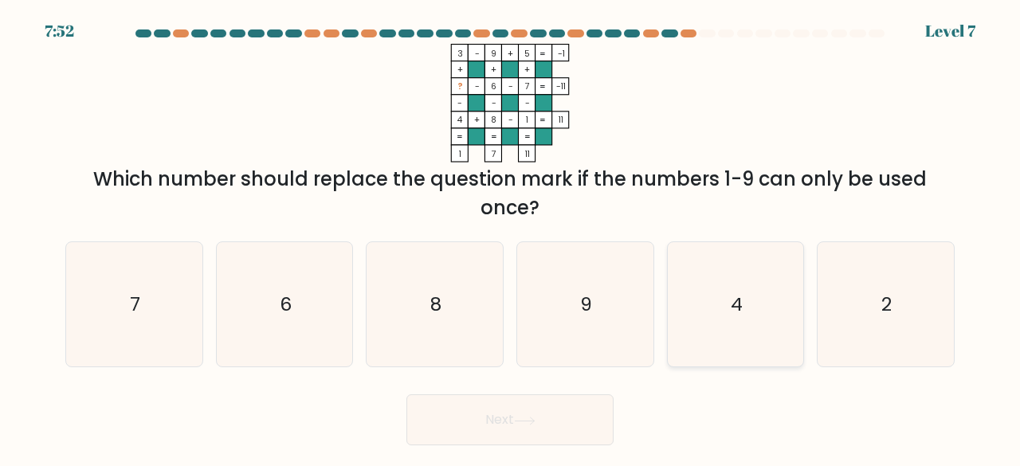
click at [723, 315] on icon "4" at bounding box center [736, 304] width 125 height 125
click at [511, 238] on input "e. 4" at bounding box center [510, 236] width 1 height 4
radio input "true"
click at [531, 422] on icon at bounding box center [525, 421] width 22 height 9
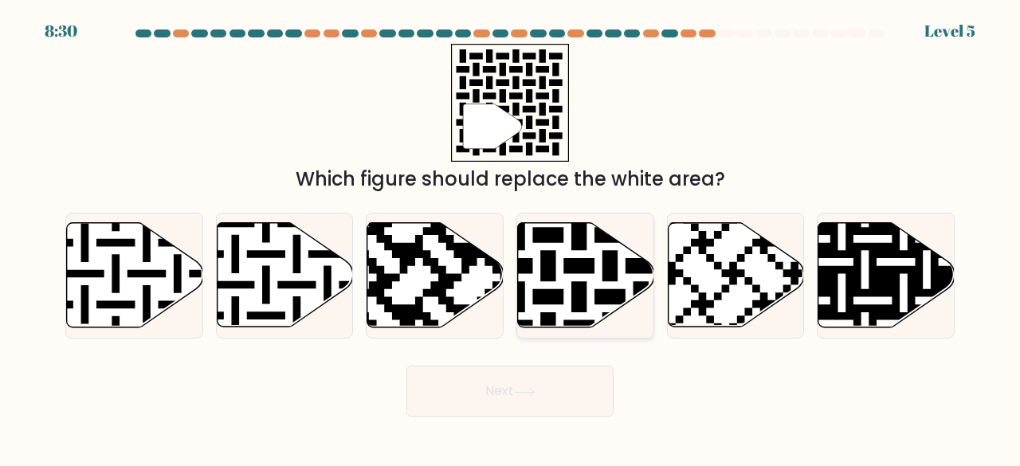
click at [563, 301] on icon at bounding box center [625, 219] width 247 height 247
click at [511, 238] on input "d." at bounding box center [510, 236] width 1 height 4
radio input "true"
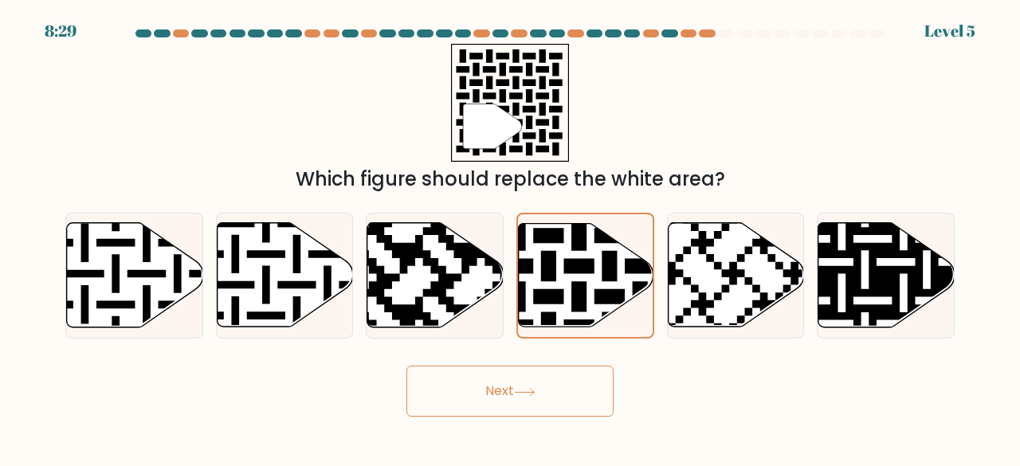
click at [524, 400] on button "Next" at bounding box center [510, 391] width 207 height 51
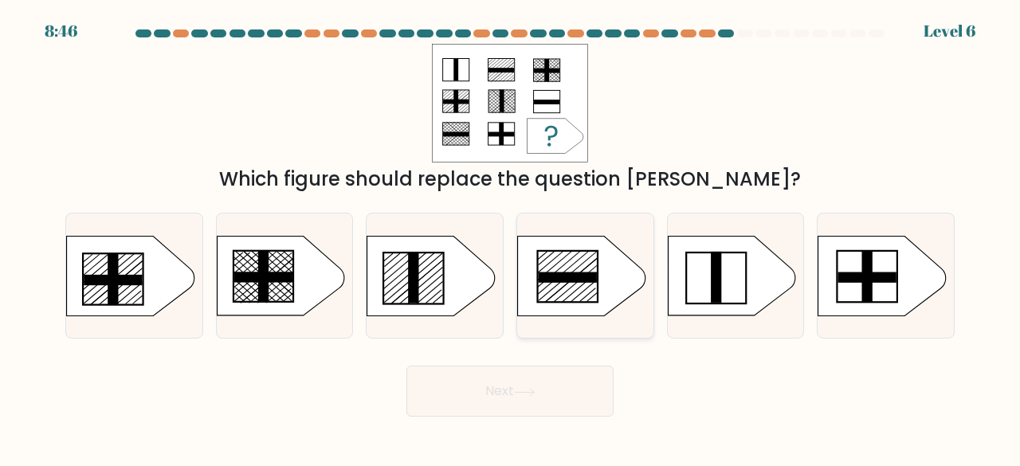
click at [549, 272] on rect at bounding box center [568, 277] width 58 height 10
click at [511, 238] on input "d." at bounding box center [510, 236] width 1 height 4
radio input "true"
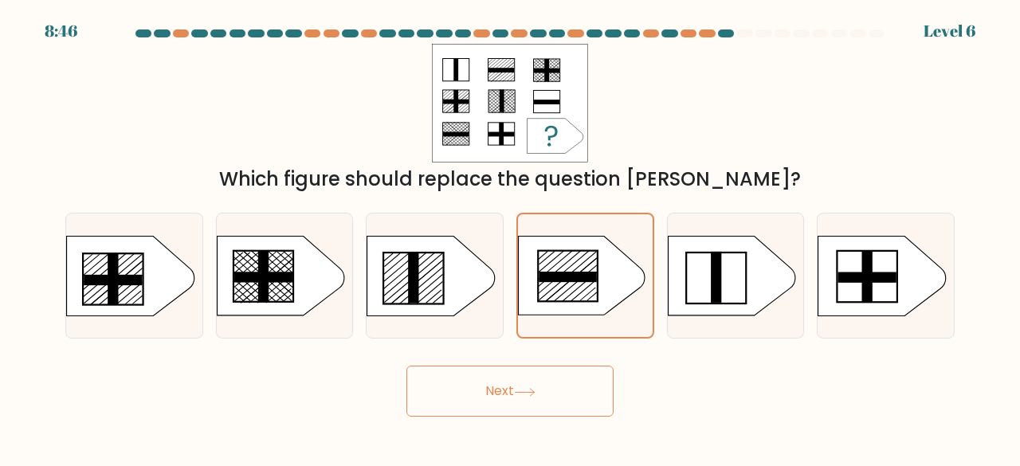
click at [535, 377] on button "Next" at bounding box center [510, 391] width 207 height 51
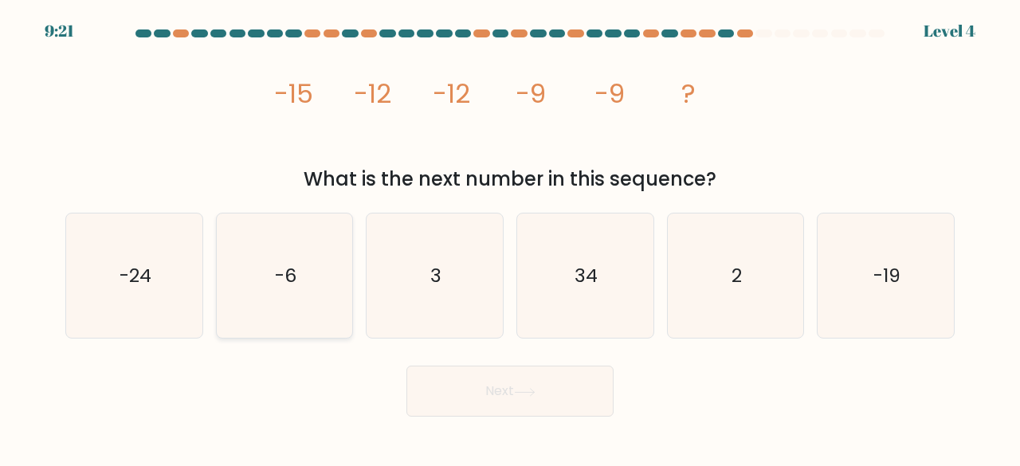
click at [316, 314] on icon "-6" at bounding box center [284, 276] width 125 height 125
click at [510, 238] on input "b. -6" at bounding box center [510, 236] width 1 height 4
radio input "true"
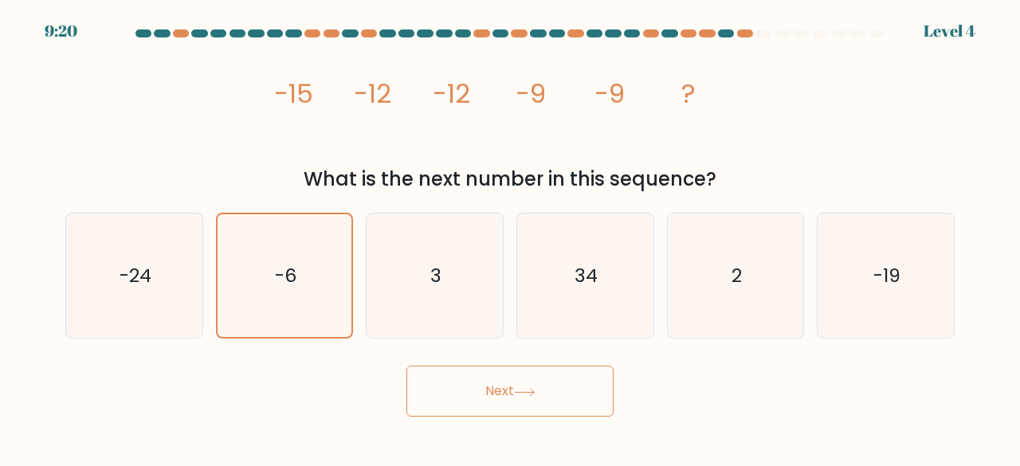
click at [459, 369] on button "Next" at bounding box center [510, 391] width 207 height 51
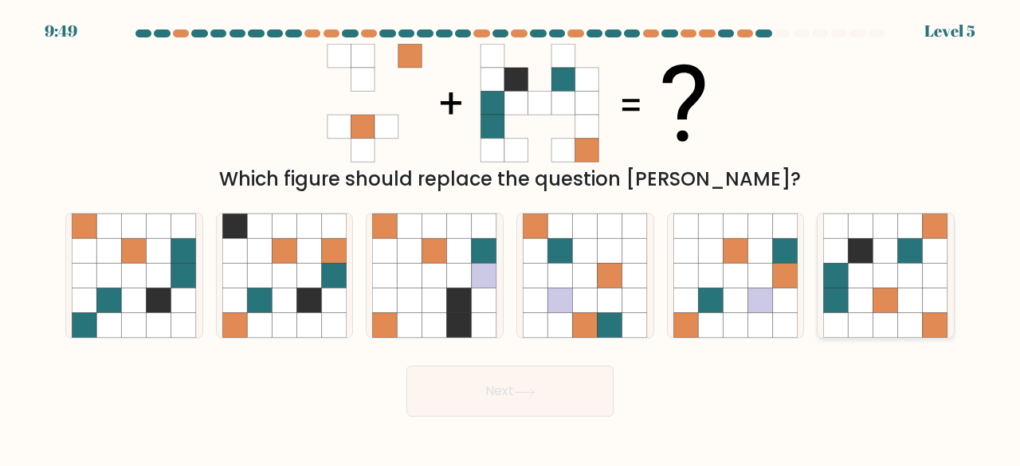
click at [867, 285] on icon at bounding box center [861, 276] width 25 height 25
click at [511, 238] on input "f." at bounding box center [510, 236] width 1 height 4
radio input "true"
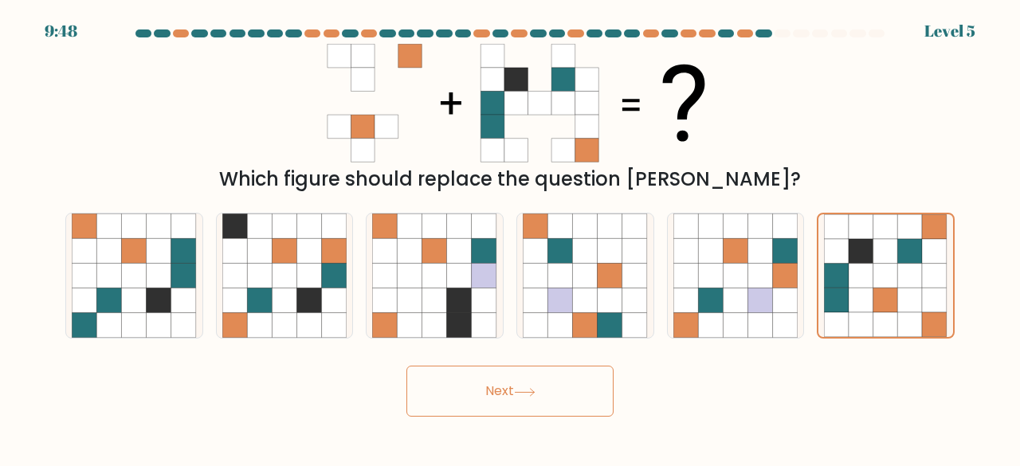
click at [491, 405] on button "Next" at bounding box center [510, 391] width 207 height 51
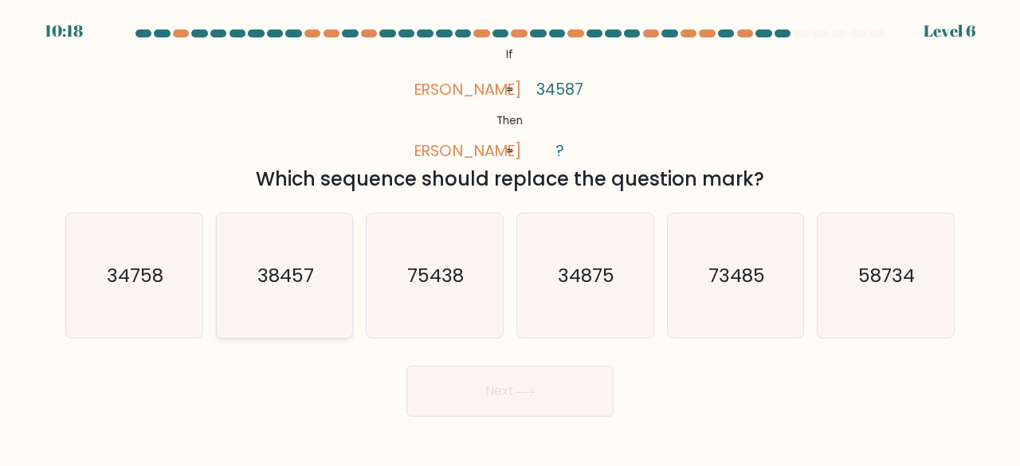
click at [277, 330] on icon "38457" at bounding box center [284, 276] width 125 height 125
click at [510, 238] on input "b. 38457" at bounding box center [510, 236] width 1 height 4
radio input "true"
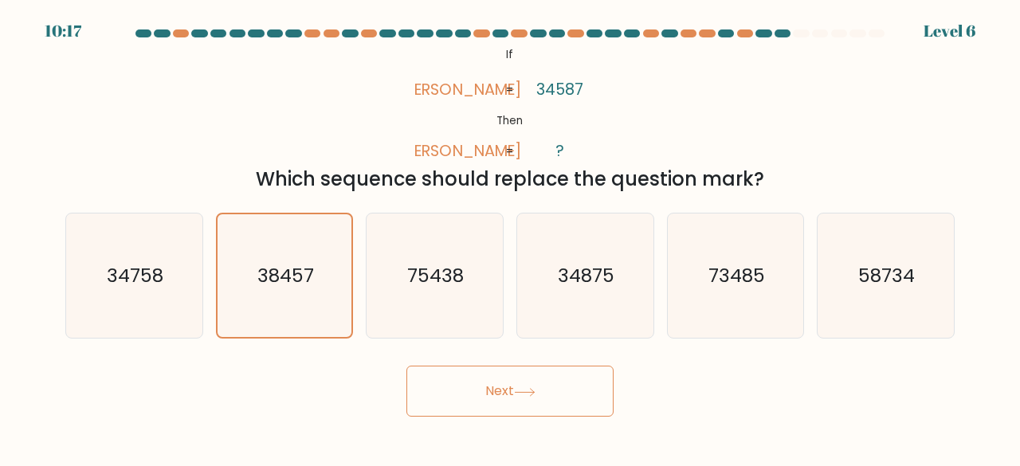
click at [510, 396] on button "Next" at bounding box center [510, 391] width 207 height 51
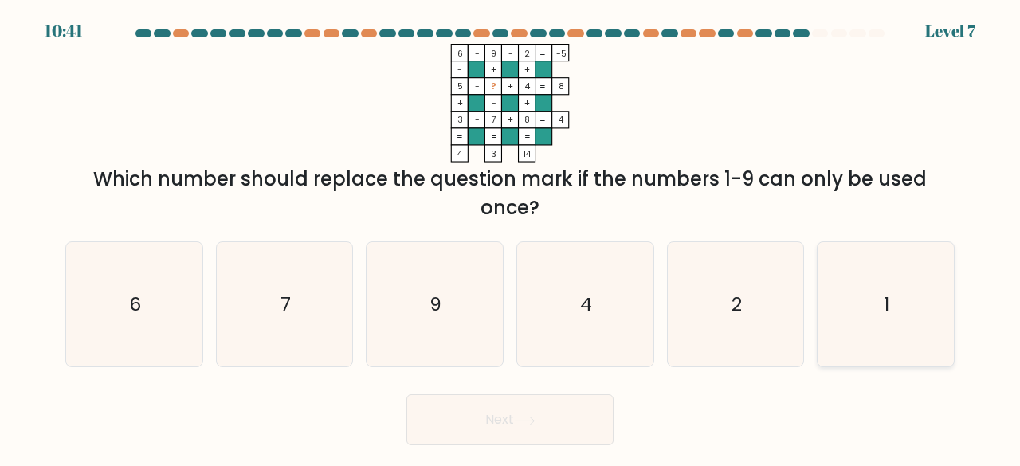
click at [926, 323] on icon "1" at bounding box center [886, 304] width 125 height 125
click at [511, 238] on input "f. 1" at bounding box center [510, 236] width 1 height 4
radio input "true"
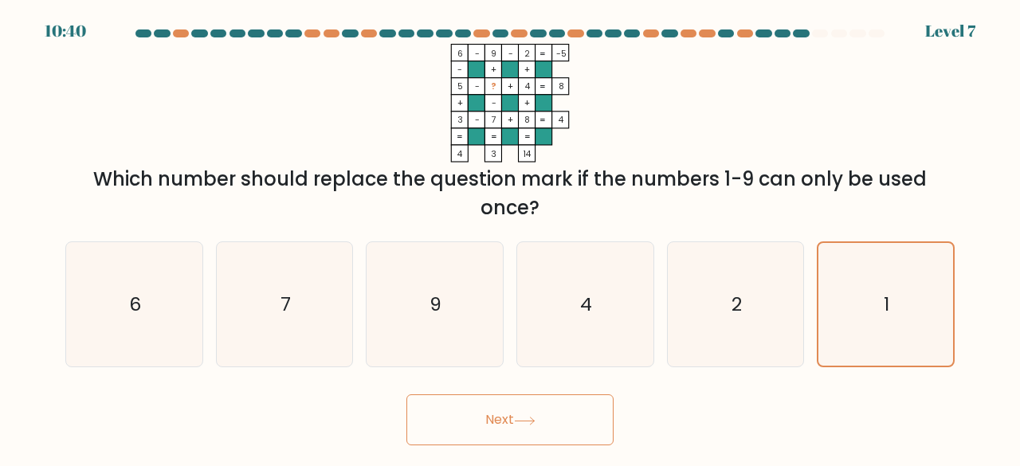
click at [585, 437] on button "Next" at bounding box center [510, 420] width 207 height 51
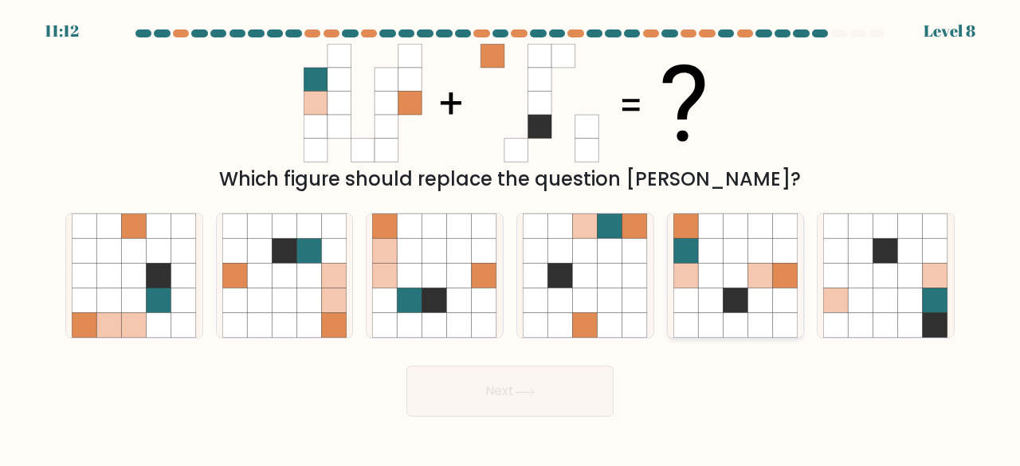
click at [702, 255] on icon at bounding box center [710, 250] width 25 height 25
click at [511, 238] on input "e." at bounding box center [510, 236] width 1 height 4
radio input "true"
click at [566, 385] on button "Next" at bounding box center [510, 391] width 207 height 51
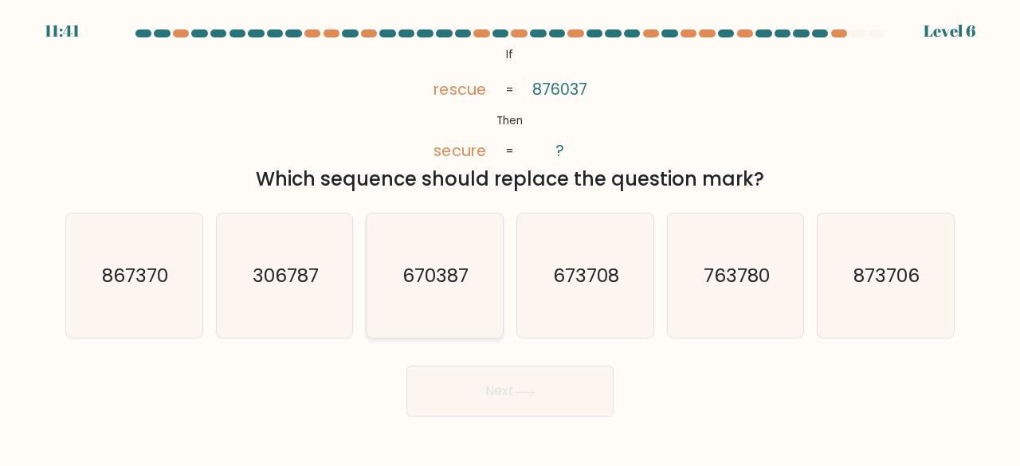
click at [438, 296] on icon "670387" at bounding box center [434, 276] width 125 height 125
click at [510, 238] on input "c. 670387" at bounding box center [510, 236] width 1 height 4
radio input "true"
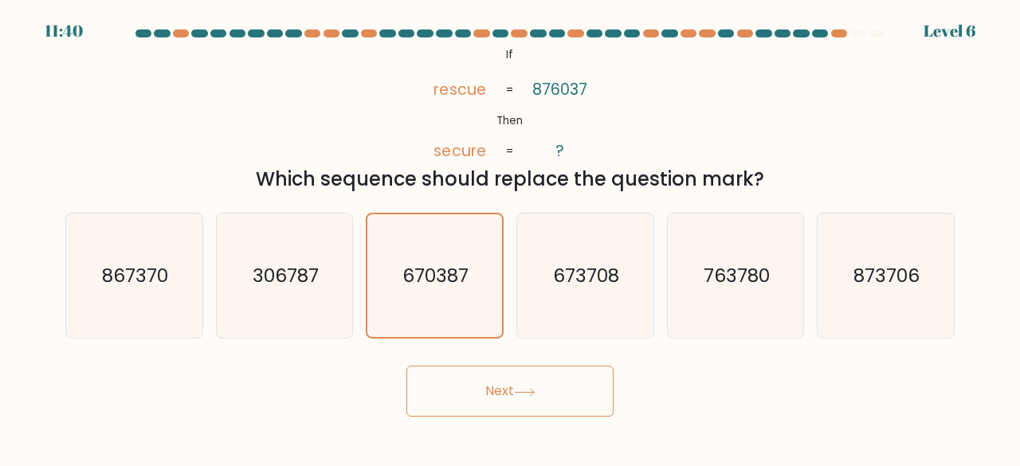
click at [493, 383] on button "Next" at bounding box center [510, 391] width 207 height 51
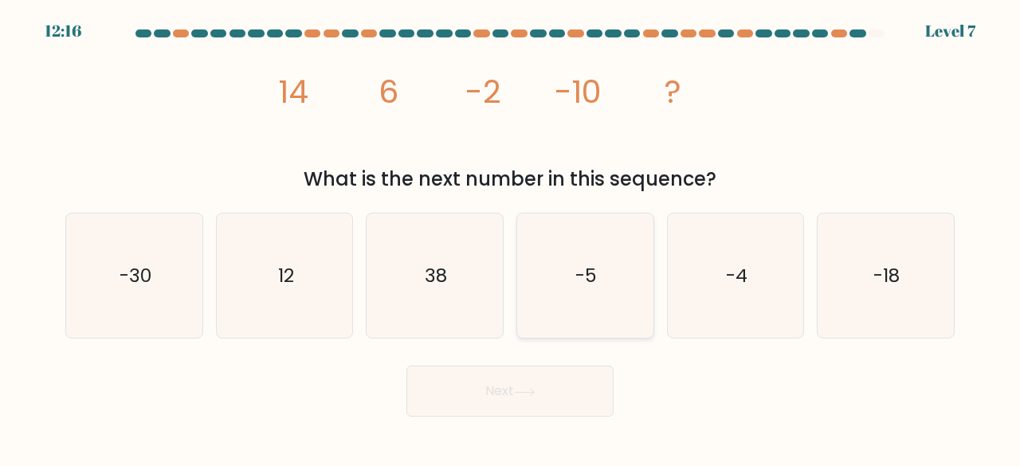
click at [572, 301] on icon "-5" at bounding box center [585, 276] width 125 height 125
click at [511, 238] on input "d. -5" at bounding box center [510, 236] width 1 height 4
radio input "true"
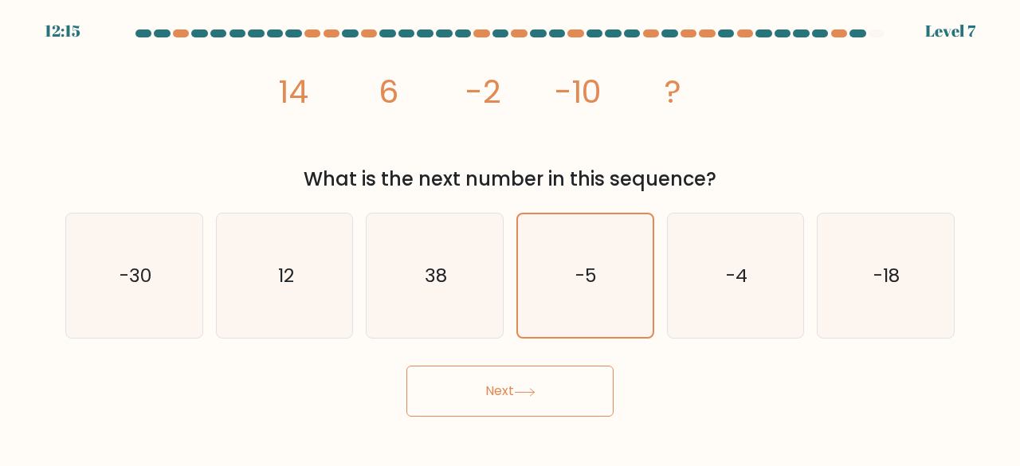
click at [569, 393] on button "Next" at bounding box center [510, 391] width 207 height 51
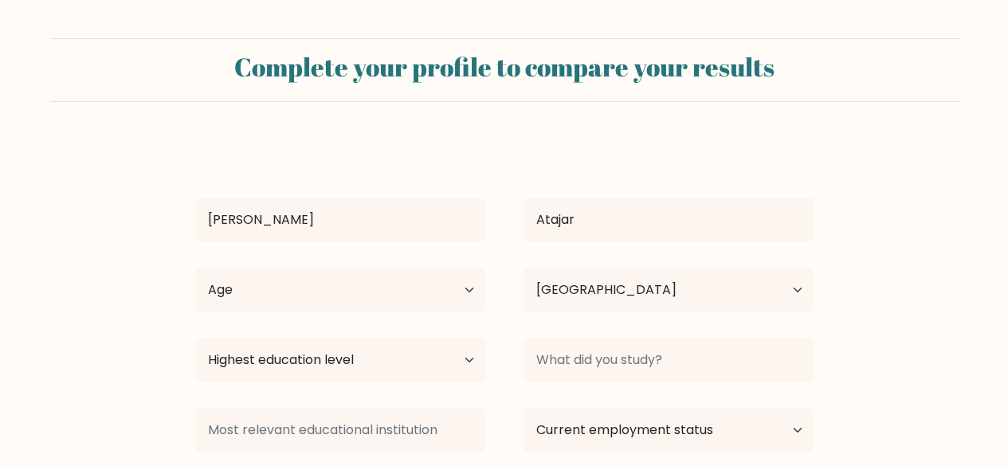
select select "PH"
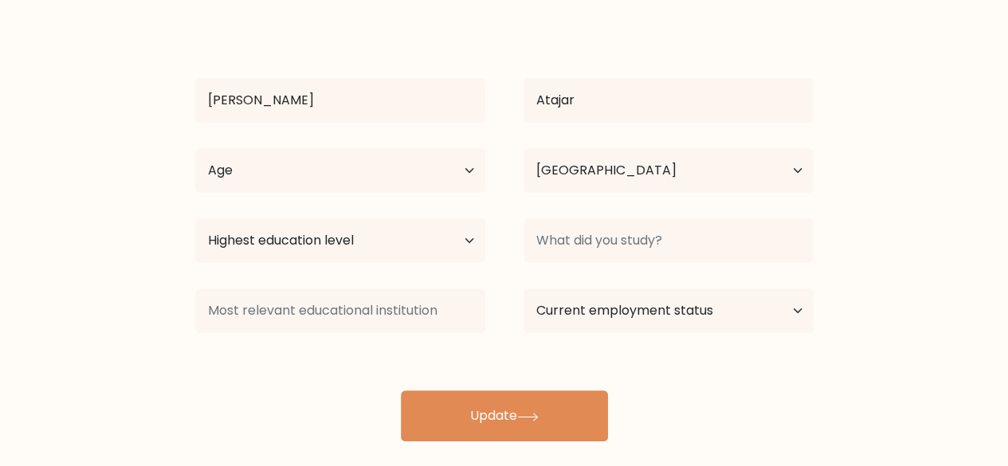
scroll to position [137, 0]
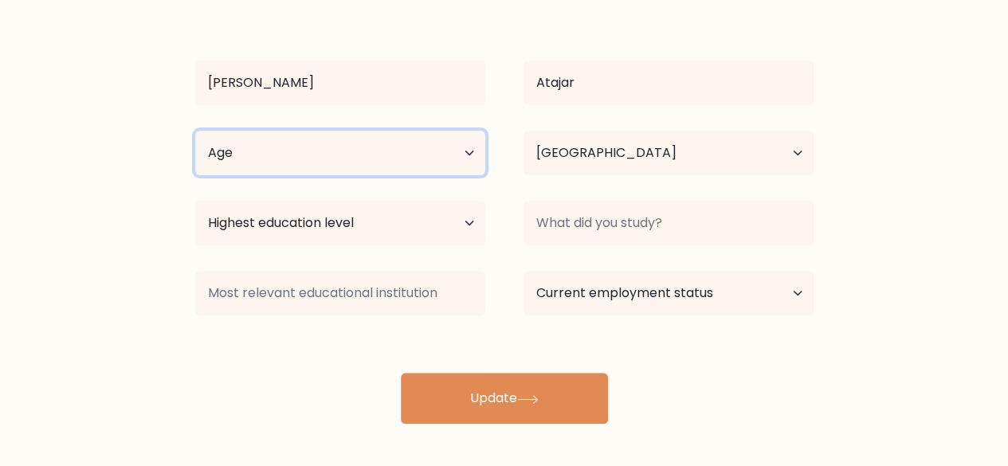
click at [472, 154] on select "Age Under [DEMOGRAPHIC_DATA] [DEMOGRAPHIC_DATA] [DEMOGRAPHIC_DATA] [DEMOGRAPHIC…" at bounding box center [340, 153] width 290 height 45
select select "35_44"
click at [195, 131] on select "Age Under 18 years old 18-24 years old 25-34 years old 35-44 years old 45-54 ye…" at bounding box center [340, 153] width 290 height 45
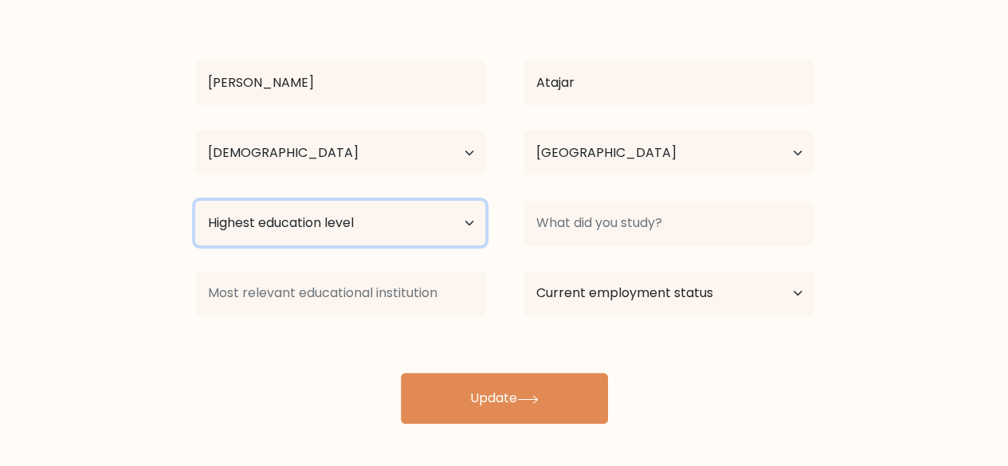
click at [443, 241] on select "Highest education level No schooling Primary Lower Secondary Upper Secondary Oc…" at bounding box center [340, 223] width 290 height 45
select select "upper_secondary"
click at [195, 201] on select "Highest education level No schooling Primary Lower Secondary Upper Secondary Oc…" at bounding box center [340, 223] width 290 height 45
click at [453, 235] on select "Highest education level No schooling Primary Lower Secondary Upper Secondary Oc…" at bounding box center [340, 223] width 290 height 45
click at [195, 201] on select "Highest education level No schooling Primary Lower Secondary Upper Secondary Oc…" at bounding box center [340, 223] width 290 height 45
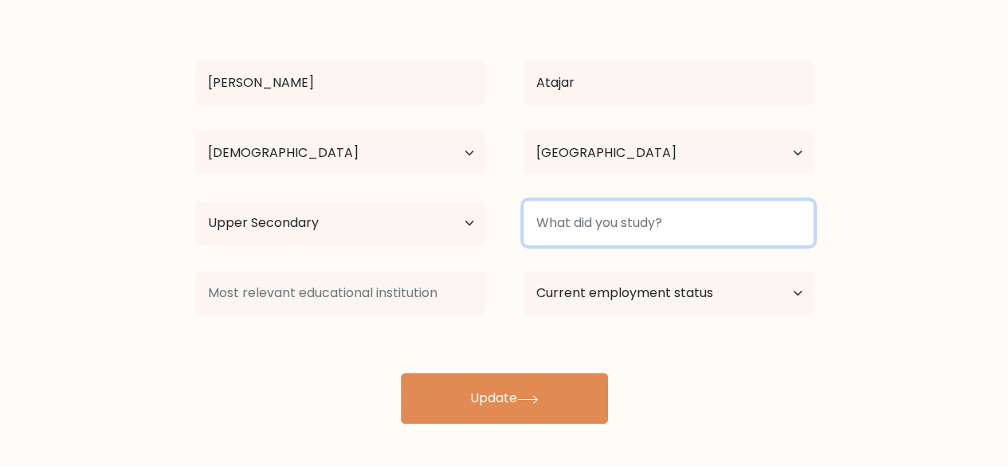
click at [643, 234] on input at bounding box center [669, 223] width 290 height 45
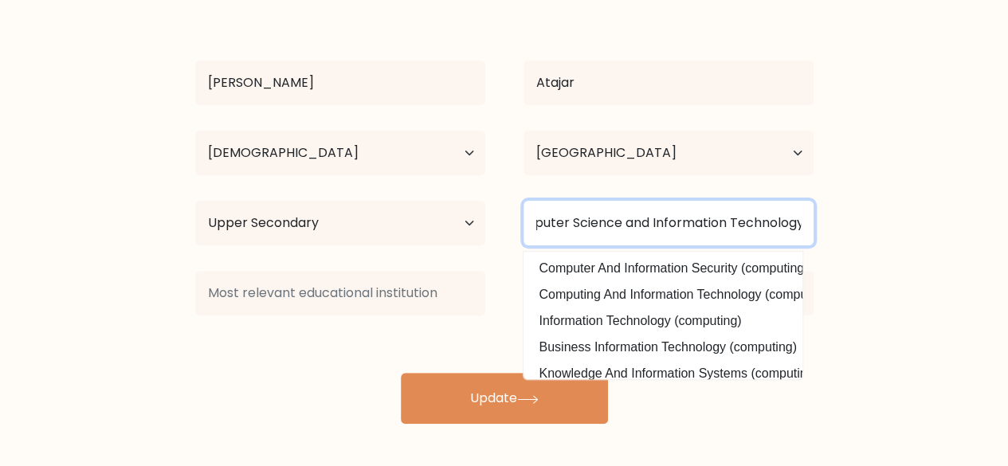
scroll to position [0, 167]
click at [729, 219] on input "Associate Degree in Computer Science and Information Technology" at bounding box center [669, 223] width 290 height 45
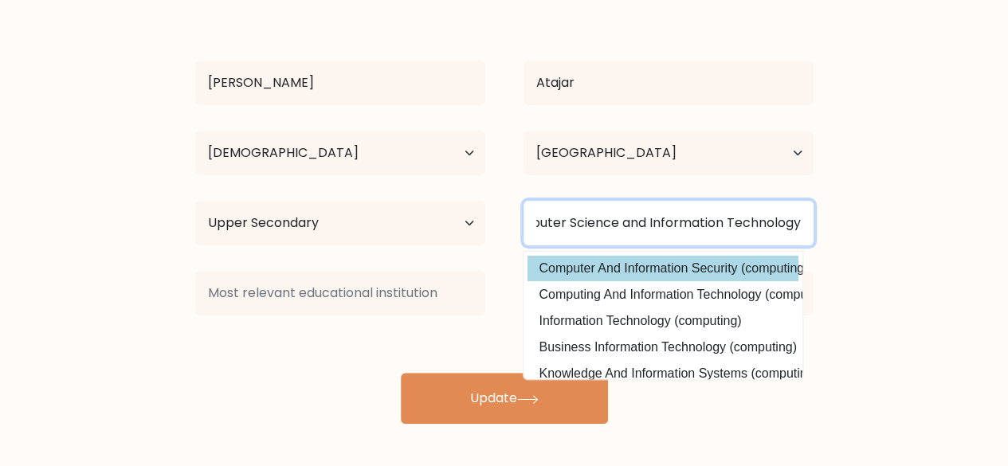
type input "Associate Degree in Computer Science and Information Technology"
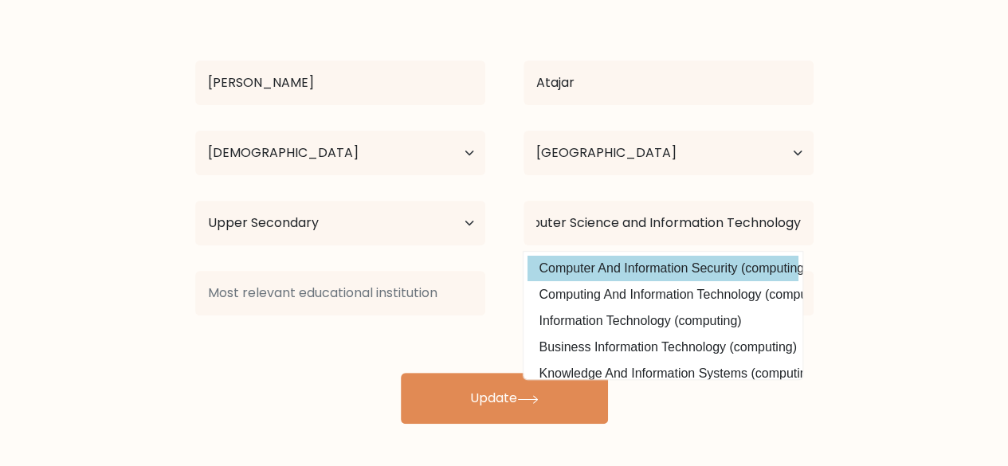
scroll to position [0, 0]
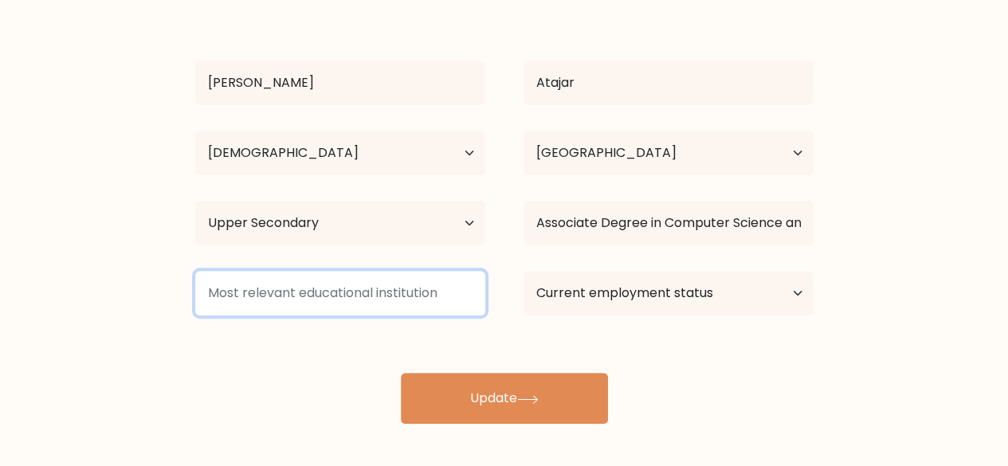
click at [411, 305] on input at bounding box center [340, 293] width 290 height 45
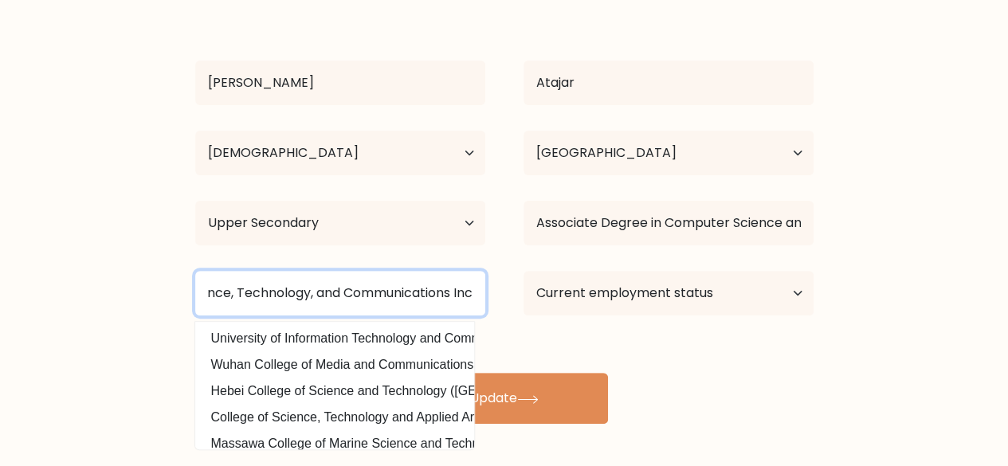
scroll to position [0, 101]
type input "College of Science, Technology, and Communications Inc"
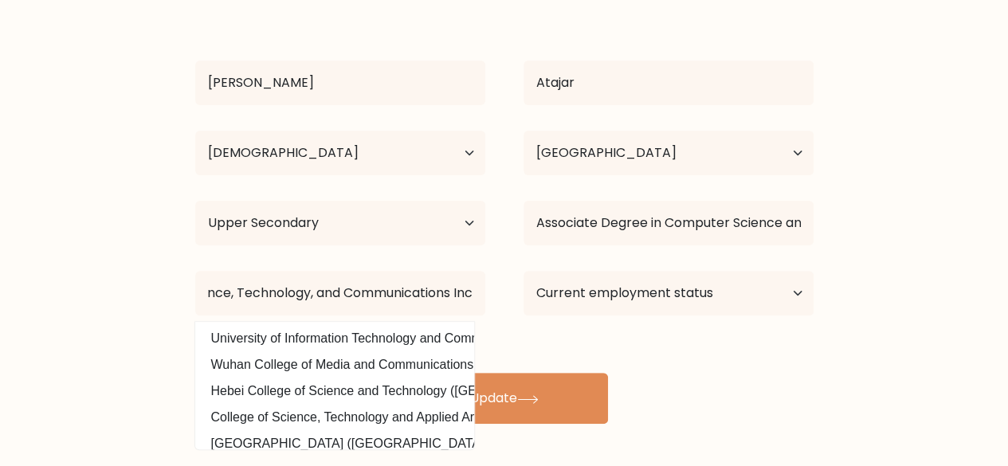
scroll to position [0, 0]
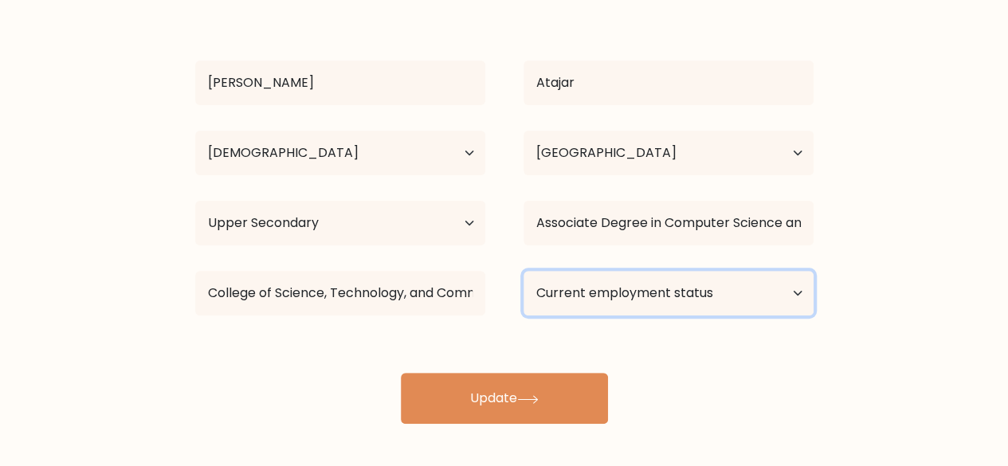
click at [780, 277] on select "Current employment status Employed Student Retired Other / prefer not to answer" at bounding box center [669, 293] width 290 height 45
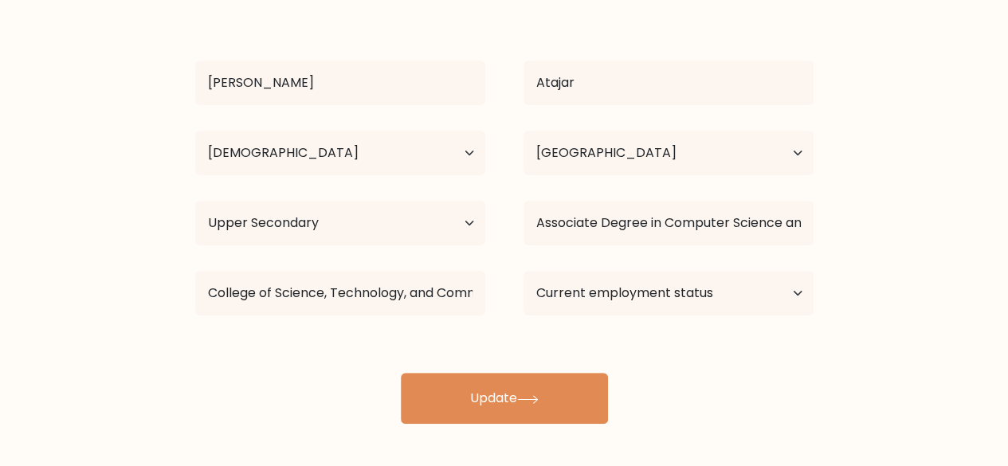
click at [864, 336] on form "Complete your profile to compare your results Marisol Atajar Age Under 18 years…" at bounding box center [504, 162] width 1008 height 523
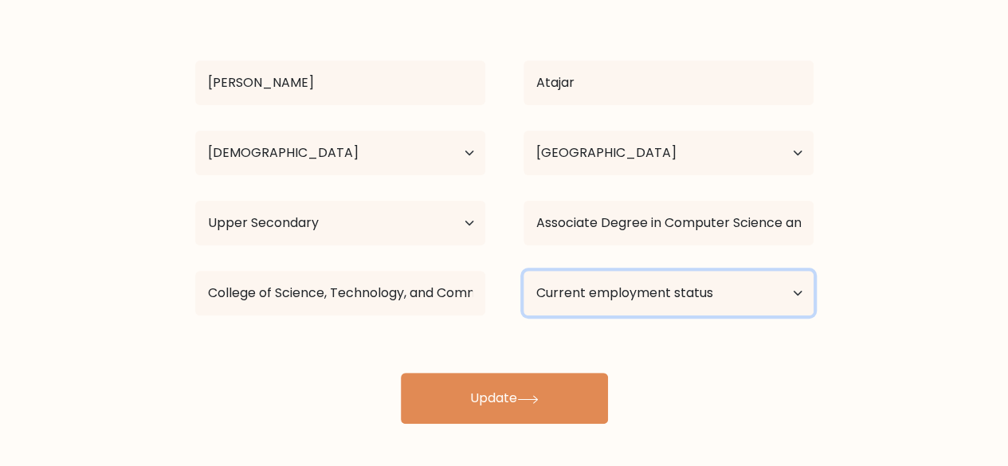
click at [796, 294] on select "Current employment status Employed Student Retired Other / prefer not to answer" at bounding box center [669, 293] width 290 height 45
select select "other"
click at [524, 271] on select "Current employment status Employed Student Retired Other / prefer not to answer" at bounding box center [669, 293] width 290 height 45
click at [734, 300] on select "Current employment status Employed Student Retired Other / prefer not to answer" at bounding box center [669, 293] width 290 height 45
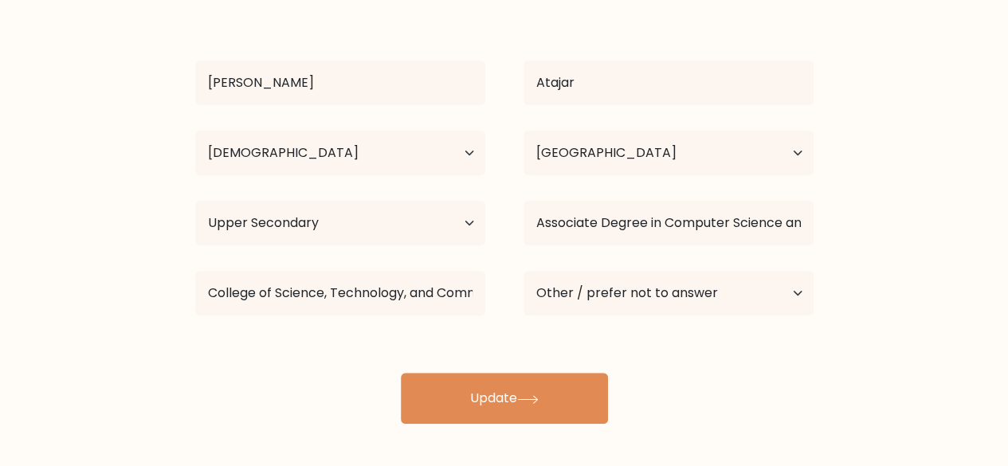
click at [891, 289] on form "Complete your profile to compare your results Marisol Atajar Age Under 18 years…" at bounding box center [504, 162] width 1008 height 523
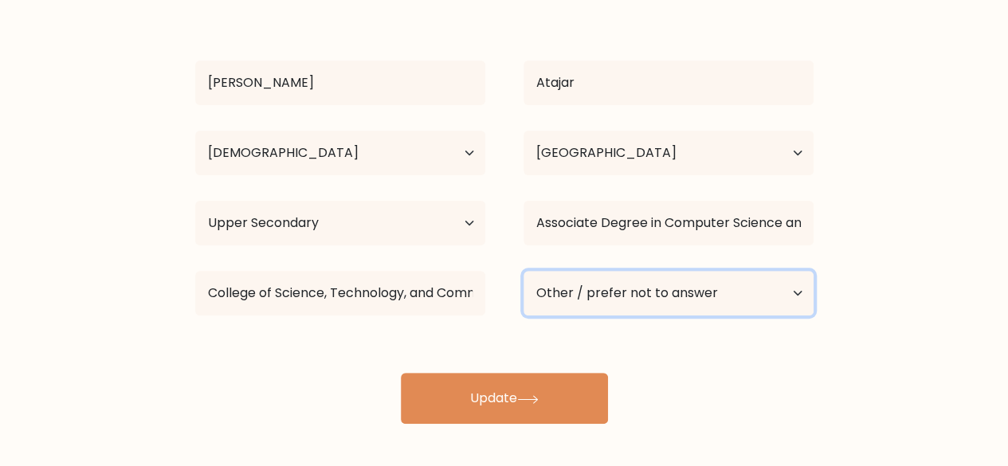
click at [739, 280] on select "Current employment status Employed Student Retired Other / prefer not to answer" at bounding box center [669, 293] width 290 height 45
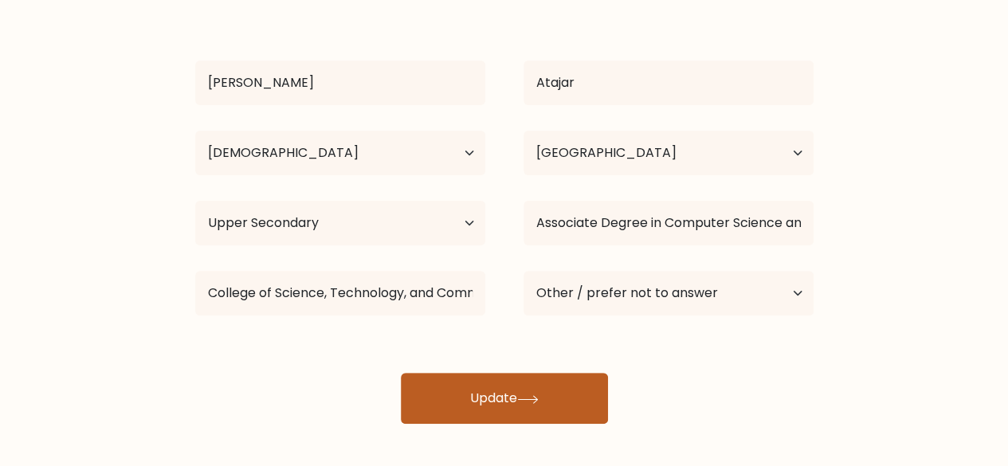
click at [560, 399] on button "Update" at bounding box center [504, 398] width 207 height 51
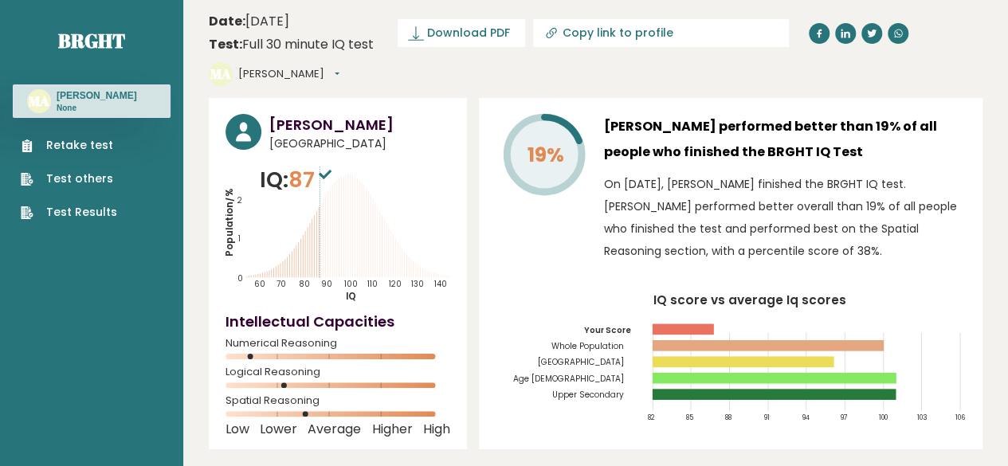
click at [539, 141] on tspan "19%" at bounding box center [545, 155] width 37 height 28
